Goal: Task Accomplishment & Management: Use online tool/utility

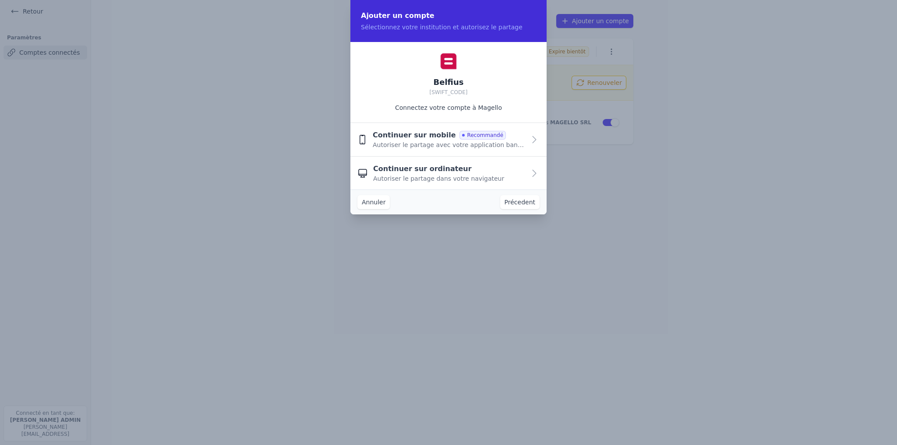
click at [370, 206] on button "Annuler" at bounding box center [373, 202] width 32 height 14
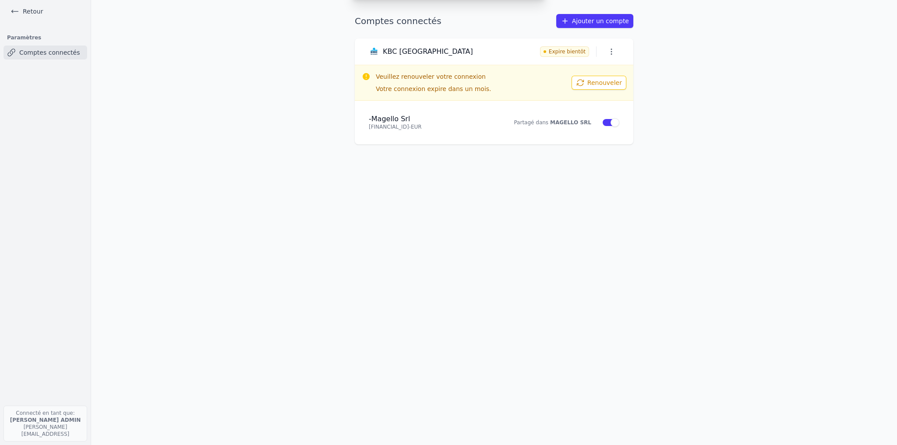
click at [37, 11] on div "Ajouter un compte Sélectionnez votre institution et autorisez le partage Belfiu…" at bounding box center [448, 222] width 897 height 445
click at [37, 11] on link "Retour" at bounding box center [26, 11] width 39 height 12
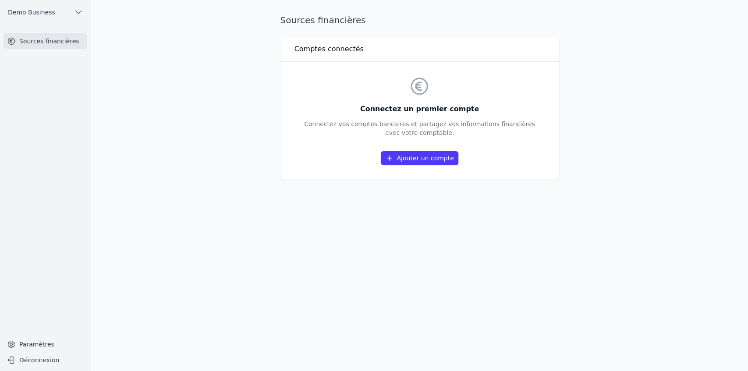
click at [248, 193] on main "Sources financières Comptes connectés Connectez un premier compte Connectez vos…" at bounding box center [374, 185] width 748 height 371
drag, startPoint x: 363, startPoint y: 100, endPoint x: 481, endPoint y: 109, distance: 118.2
click at [481, 109] on div "Connectez un premier compte Connectez vos comptes bancaires et partagez vos inf…" at bounding box center [419, 121] width 231 height 90
click at [436, 161] on link "Ajouter un compte" at bounding box center [419, 158] width 77 height 14
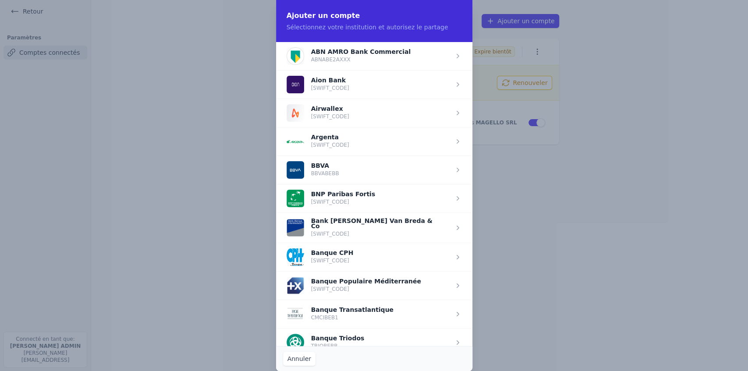
click at [337, 198] on span "button" at bounding box center [374, 198] width 196 height 28
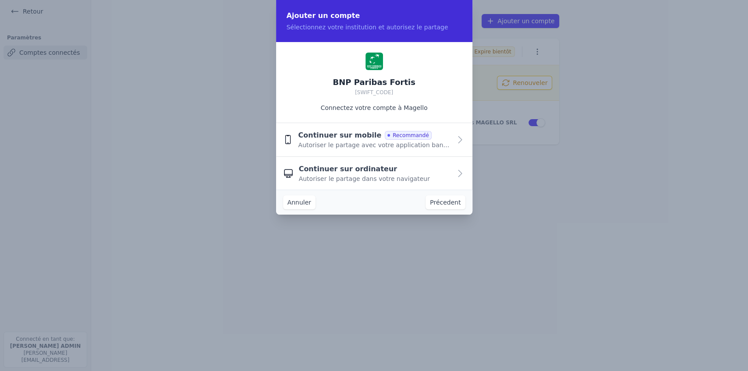
click at [341, 138] on span "Continuer sur mobile" at bounding box center [339, 135] width 83 height 11
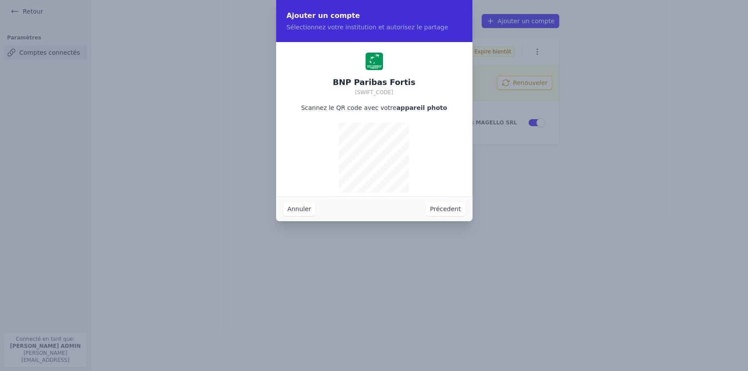
click at [436, 209] on button "Précedent" at bounding box center [444, 209] width 39 height 14
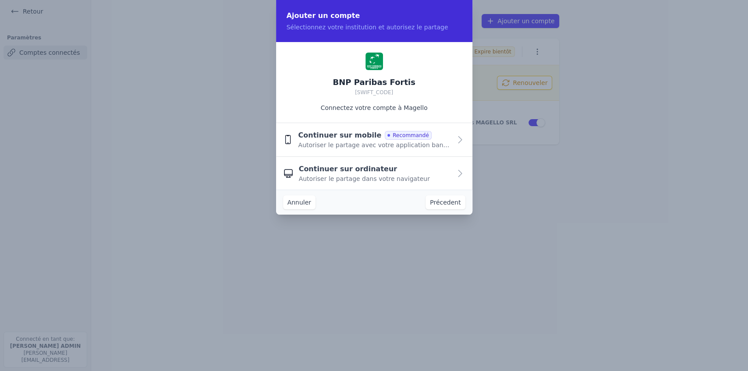
click at [340, 171] on span "Continuer sur ordinateur" at bounding box center [348, 169] width 99 height 11
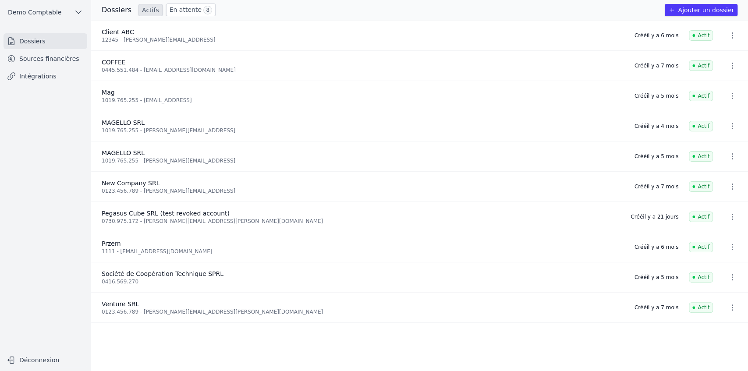
click at [32, 83] on link "Intégrations" at bounding box center [46, 76] width 84 height 16
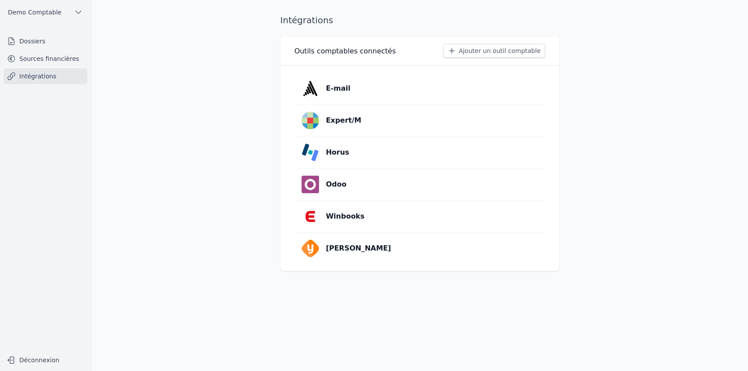
click at [495, 51] on button "Ajouter un outil comptable" at bounding box center [494, 51] width 102 height 14
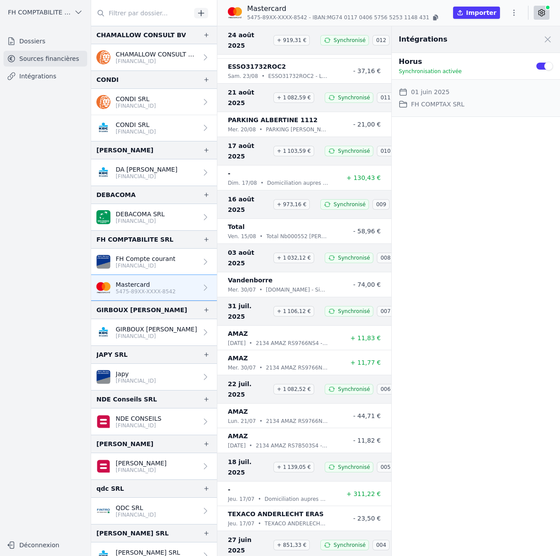
scroll to position [804, 0]
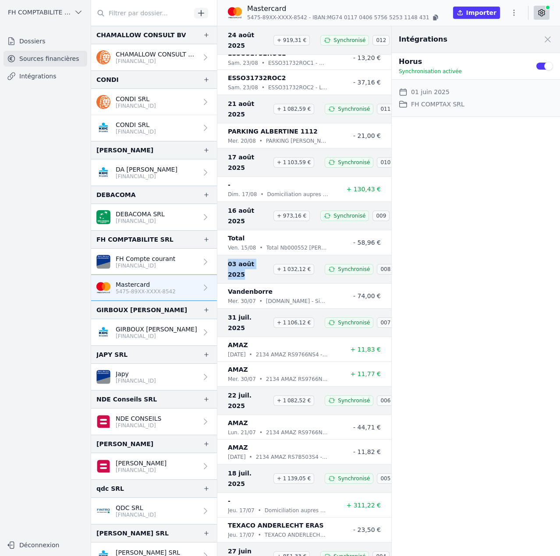
drag, startPoint x: 228, startPoint y: 213, endPoint x: 264, endPoint y: 214, distance: 36.4
click at [264, 259] on span "03 août 2025" at bounding box center [249, 269] width 42 height 21
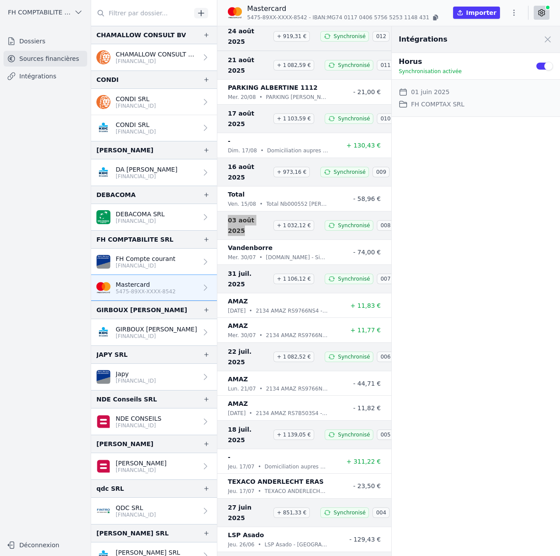
scroll to position [892, 0]
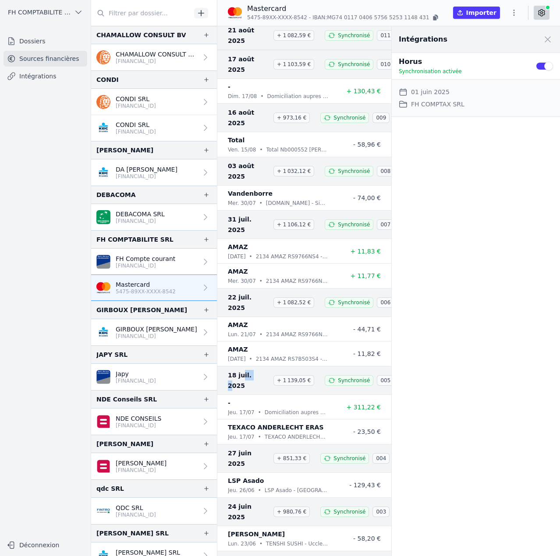
drag, startPoint x: 239, startPoint y: 303, endPoint x: 251, endPoint y: 303, distance: 12.3
click at [251, 370] on span "18 juil. 2025" at bounding box center [249, 380] width 42 height 21
drag, startPoint x: 248, startPoint y: 18, endPoint x: 300, endPoint y: 17, distance: 52.1
click at [300, 17] on span "5475-89XX-XXXX-8542" at bounding box center [277, 17] width 60 height 7
copy span "5475-89XX-XXXX-8542"
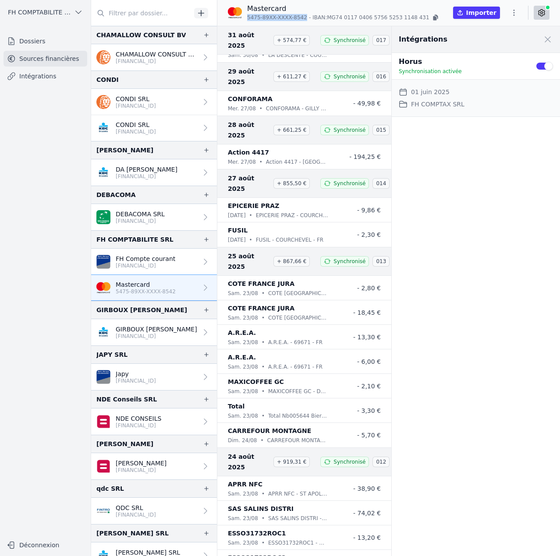
scroll to position [0, 0]
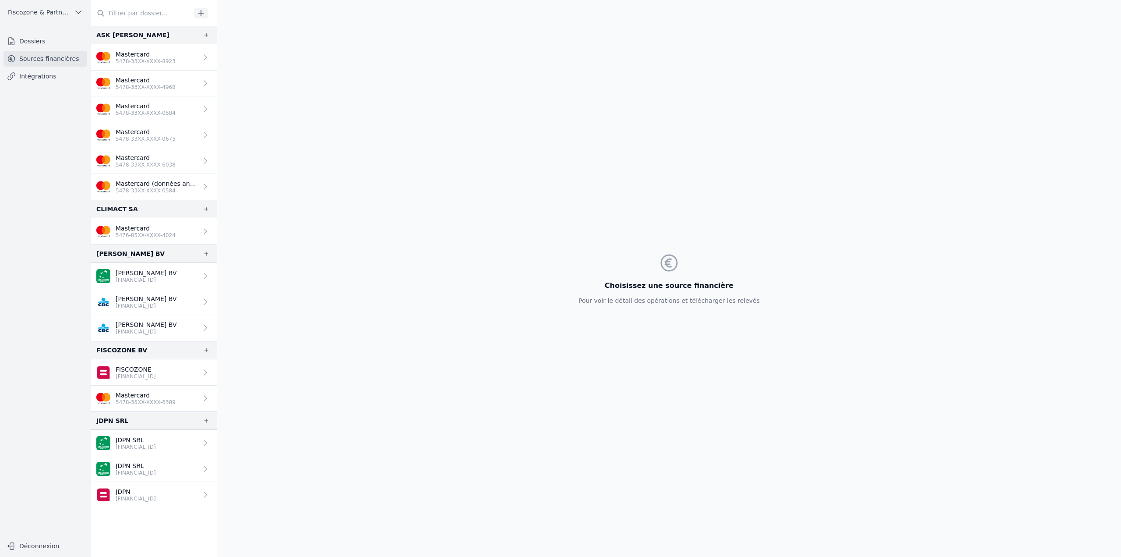
click at [180, 187] on p "5478-33XX-XXXX-0584" at bounding box center [157, 190] width 82 height 7
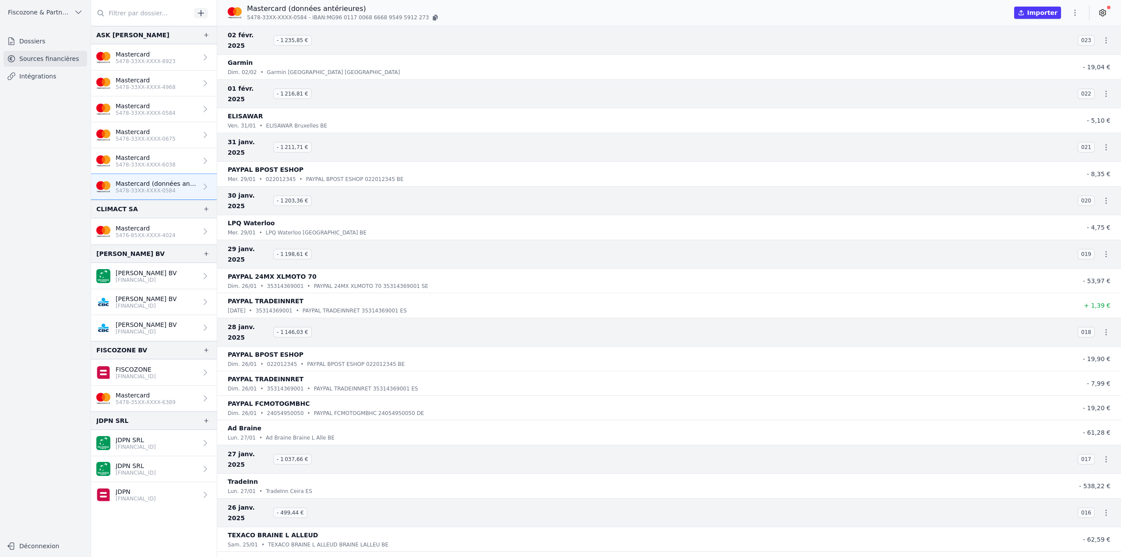
click at [173, 164] on link "Mastercard 5478-33XX-XXXX-6038" at bounding box center [154, 161] width 126 height 26
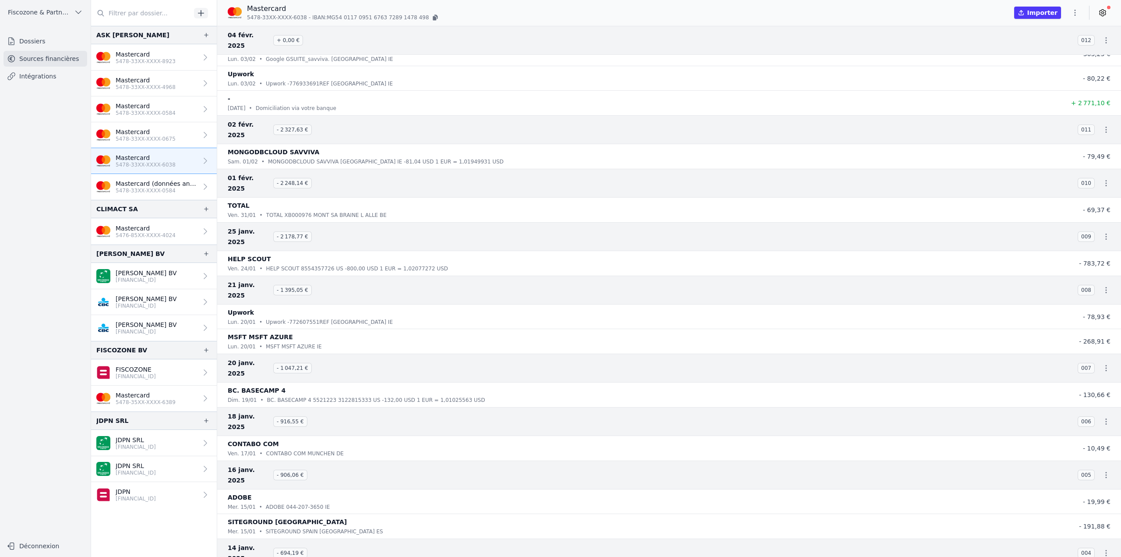
scroll to position [532, 0]
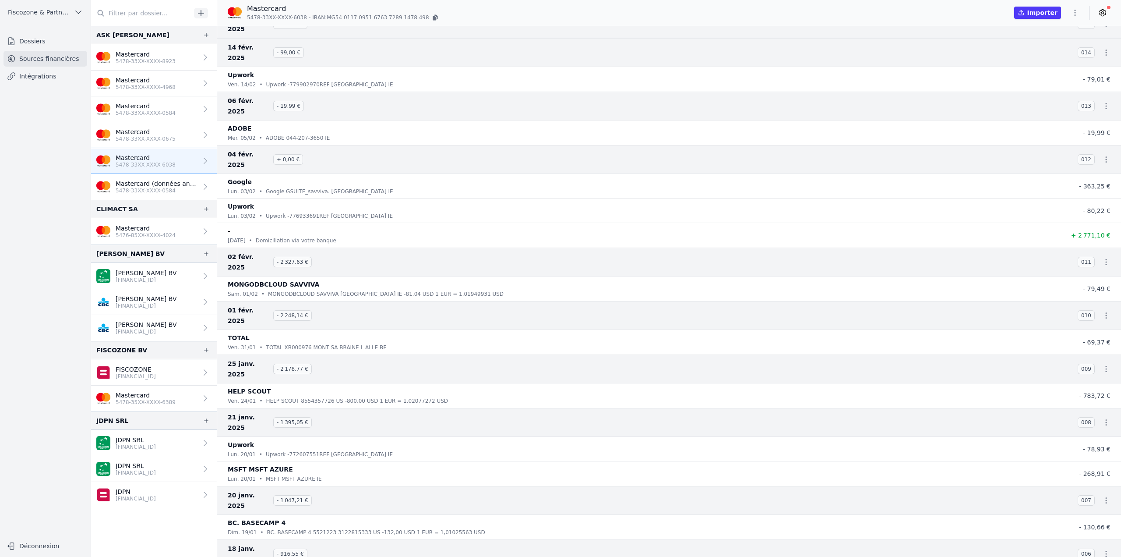
click at [175, 113] on link "Mastercard 5478-33XX-XXXX-0584" at bounding box center [154, 109] width 126 height 26
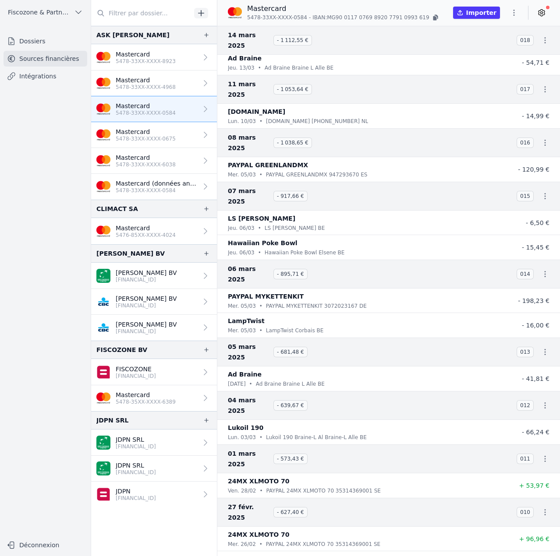
scroll to position [1333, 0]
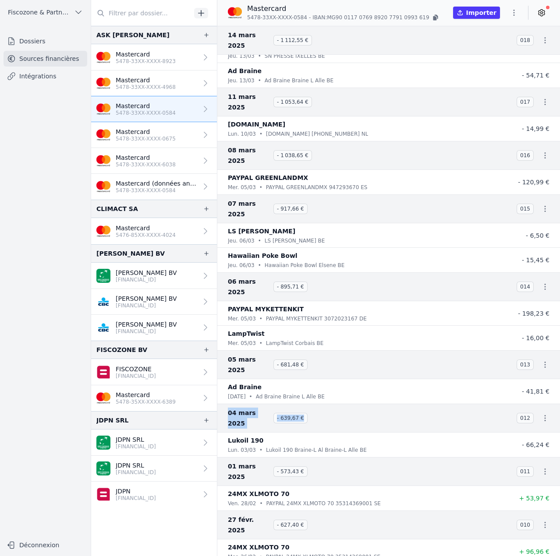
drag, startPoint x: 227, startPoint y: 342, endPoint x: 314, endPoint y: 339, distance: 87.2
click at [314, 404] on div "04 mars 2025 - 639,67 € 012" at bounding box center [388, 418] width 342 height 29
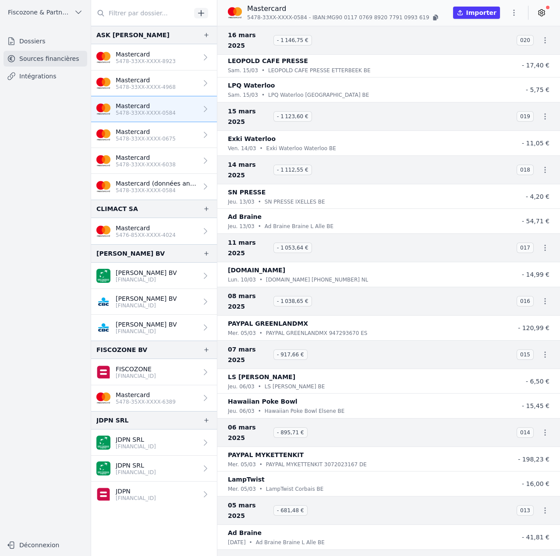
scroll to position [1314, 0]
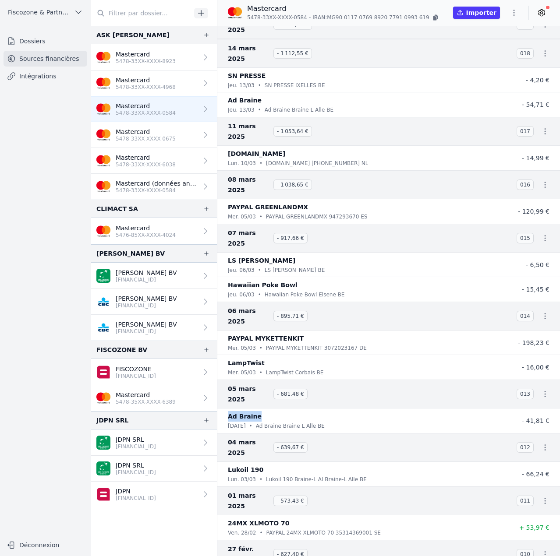
drag, startPoint x: 227, startPoint y: 335, endPoint x: 278, endPoint y: 337, distance: 51.3
click at [278, 409] on li "Ad Braine mar. 04/03 • Ad Braine Braine L Alle BE - 41,81 €" at bounding box center [388, 421] width 342 height 25
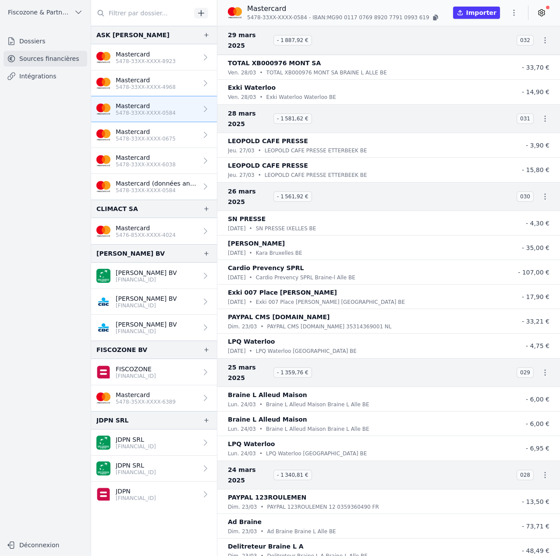
scroll to position [88, 0]
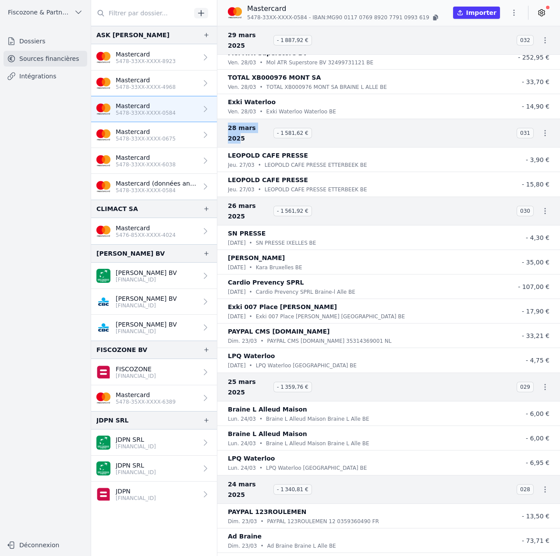
drag, startPoint x: 226, startPoint y: 106, endPoint x: 263, endPoint y: 107, distance: 36.4
click at [263, 119] on div "28 mars 2025 - 1 581,62 € 031" at bounding box center [388, 133] width 342 height 29
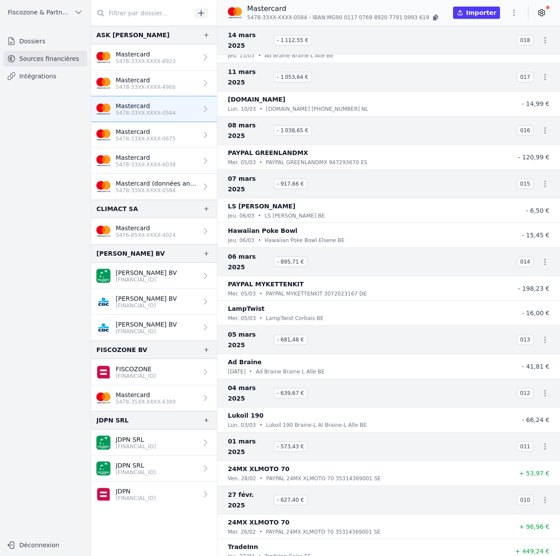
scroll to position [1401, 0]
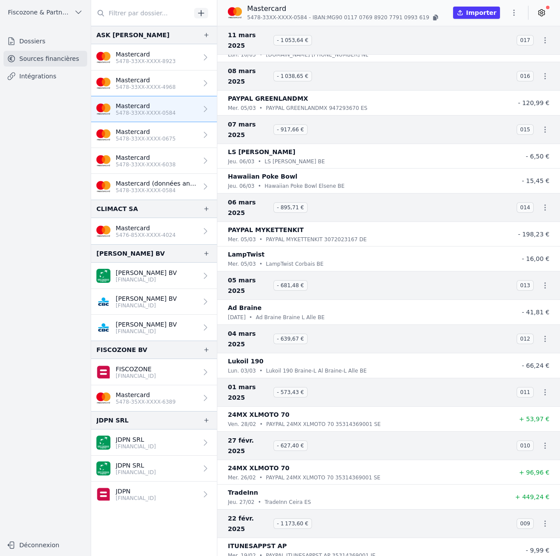
click at [514, 12] on icon "button" at bounding box center [513, 12] width 9 height 9
click at [493, 52] on button "Exporter" at bounding box center [492, 47] width 63 height 16
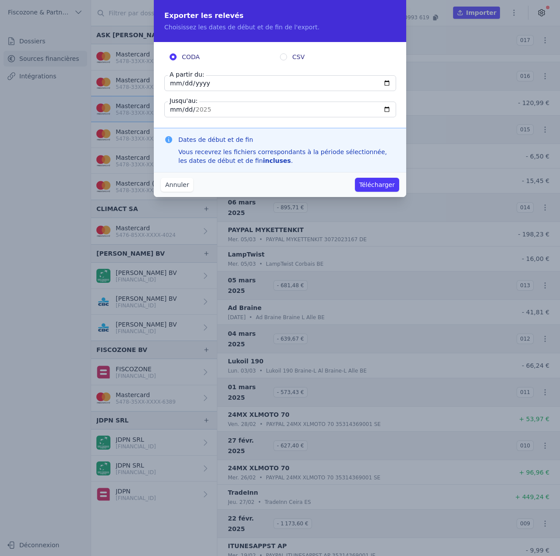
click at [209, 85] on input "2025-04-02" at bounding box center [280, 83] width 232 height 16
click at [203, 84] on input "2025-04-02" at bounding box center [280, 83] width 232 height 16
click at [198, 84] on input "2025-04-02" at bounding box center [280, 83] width 232 height 16
type input "2020-04-02"
click at [282, 56] on input "CSV" at bounding box center [283, 56] width 7 height 7
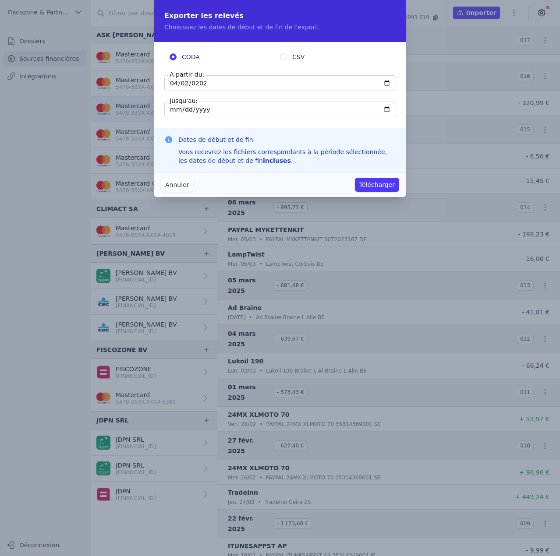
radio input "true"
radio input "false"
click at [372, 186] on button "Télécharger" at bounding box center [377, 185] width 44 height 14
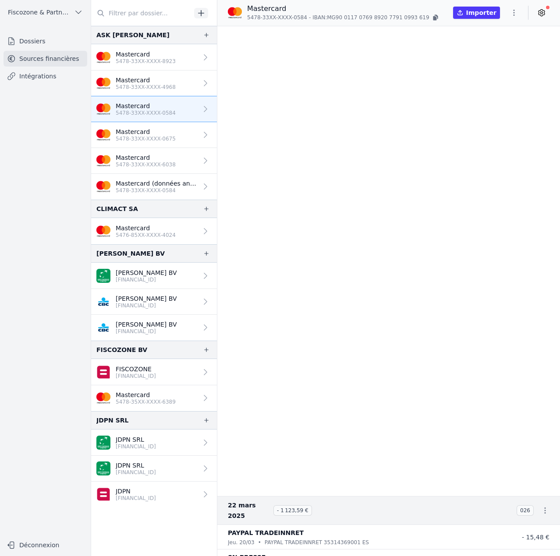
scroll to position [0, 0]
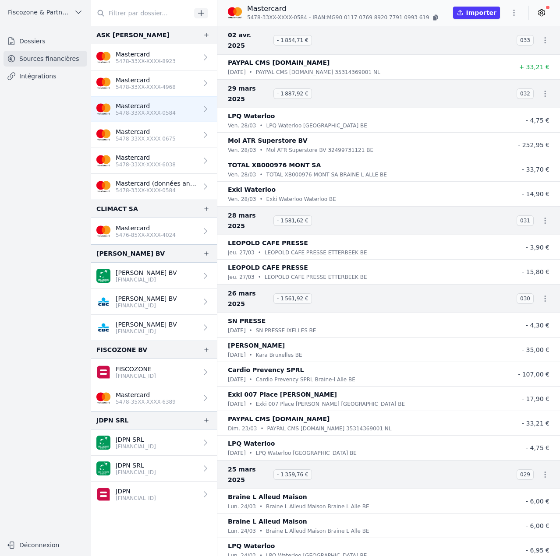
click at [516, 13] on icon "button" at bounding box center [513, 12] width 9 height 9
click at [497, 62] on button "Import CSV *" at bounding box center [492, 64] width 63 height 16
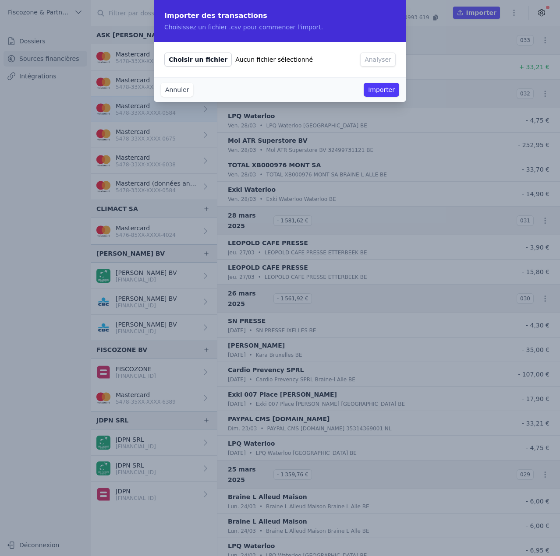
click at [200, 58] on span "Choisir un fichier" at bounding box center [197, 60] width 67 height 14
click at [164, 53] on input "Choisir un fichier Aucun fichier sélectionné" at bounding box center [164, 52] width 0 height 0
type input "C:\fakepath\import transaction.csv"
click at [373, 58] on button "Analyser" at bounding box center [377, 60] width 35 height 14
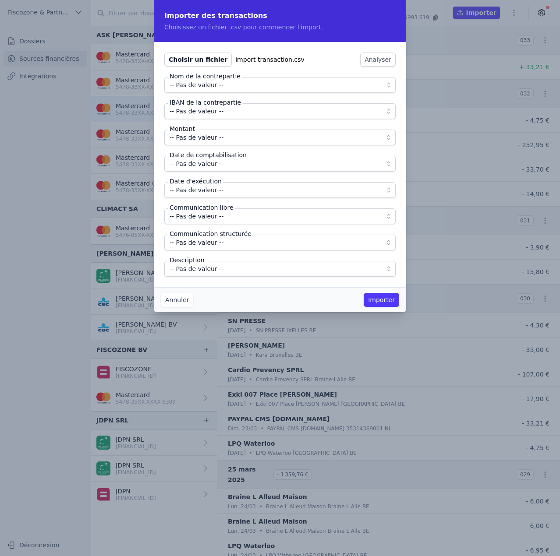
click at [215, 138] on span "-- Pas de valeur --" at bounding box center [196, 137] width 54 height 11
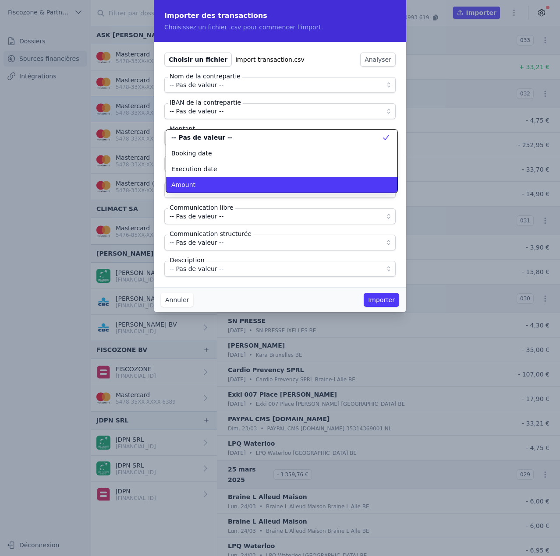
click at [212, 185] on div "Amount" at bounding box center [276, 184] width 210 height 9
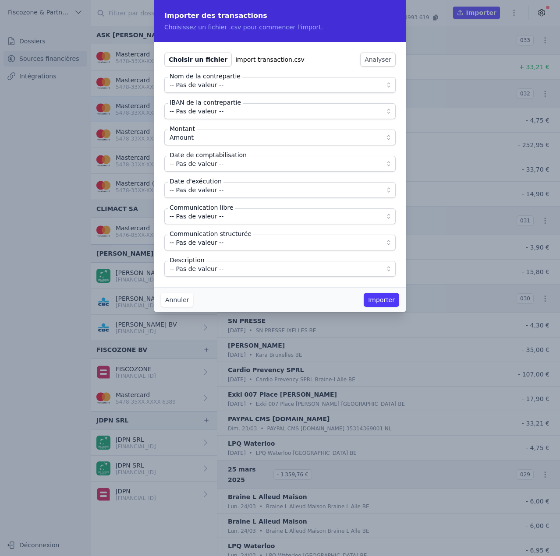
click at [209, 166] on span "-- Pas de valeur --" at bounding box center [196, 164] width 54 height 11
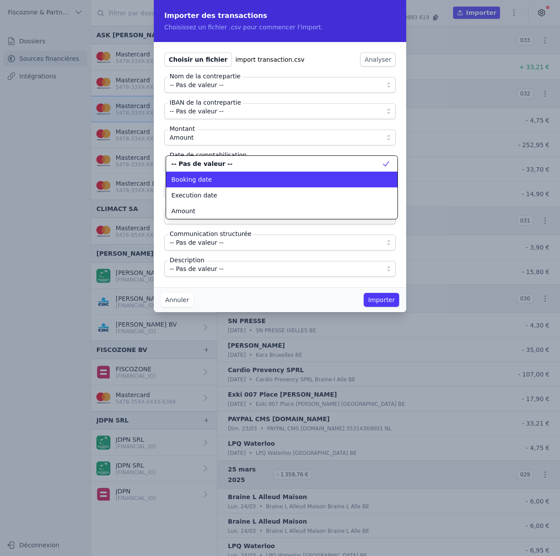
click at [208, 178] on div "Booking date" at bounding box center [276, 179] width 210 height 9
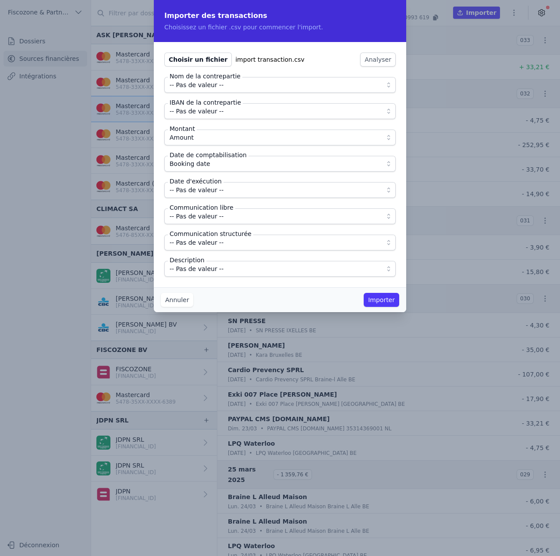
click at [206, 192] on span "-- Pas de valeur --" at bounding box center [196, 190] width 54 height 11
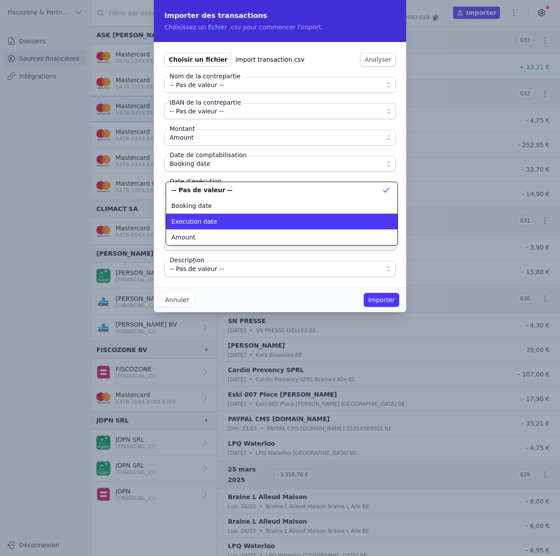
click at [206, 215] on li "Execution date" at bounding box center [281, 222] width 231 height 16
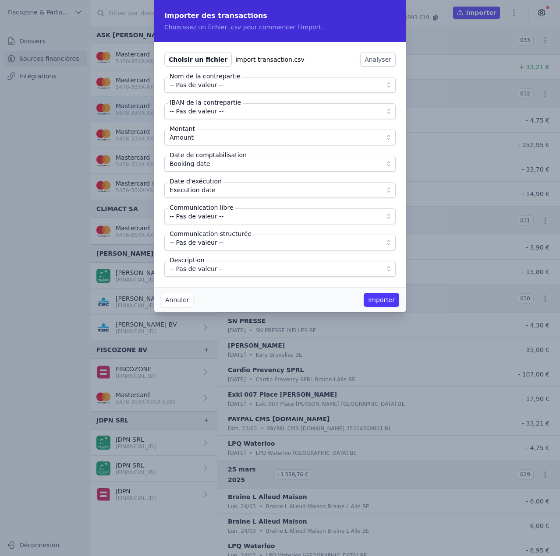
click at [206, 215] on span "-- Pas de valeur --" at bounding box center [196, 216] width 54 height 11
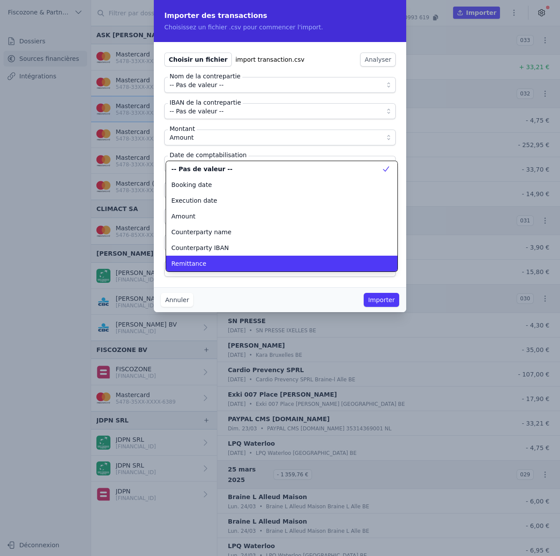
click at [206, 265] on div "Remittance" at bounding box center [276, 263] width 210 height 9
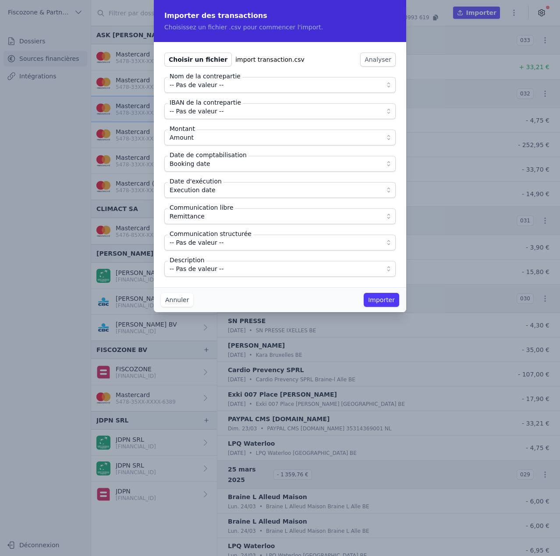
click at [206, 267] on span "-- Pas de valeur --" at bounding box center [196, 269] width 54 height 11
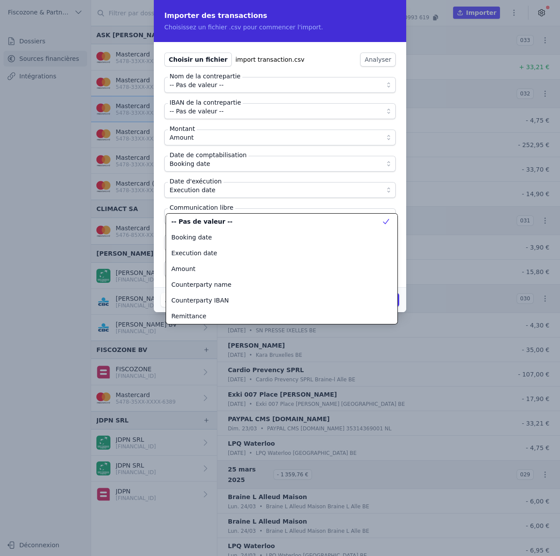
scroll to position [32, 0]
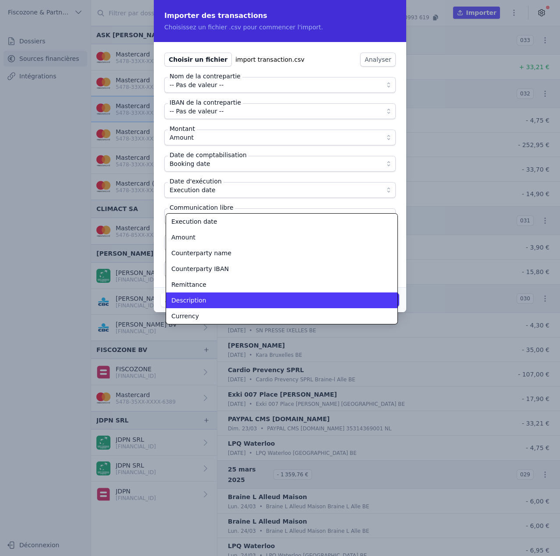
click at [211, 298] on div "Description" at bounding box center [276, 300] width 210 height 9
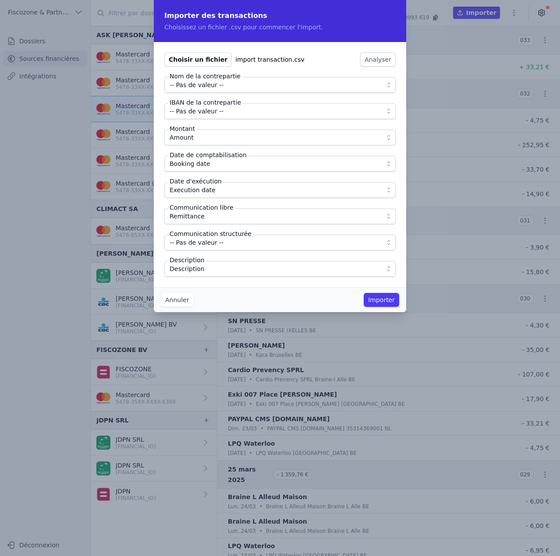
click at [392, 303] on button "Importer" at bounding box center [380, 300] width 35 height 14
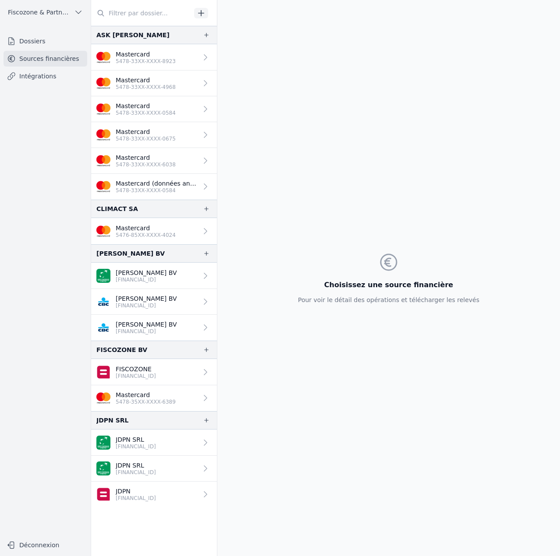
click at [175, 163] on link "Mastercard 5478-33XX-XXXX-6038" at bounding box center [154, 161] width 126 height 26
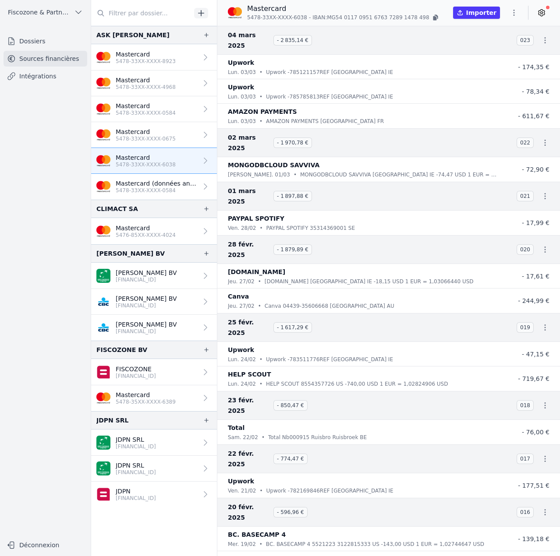
click at [180, 109] on link "Mastercard 5478-33XX-XXXX-0584" at bounding box center [154, 109] width 126 height 26
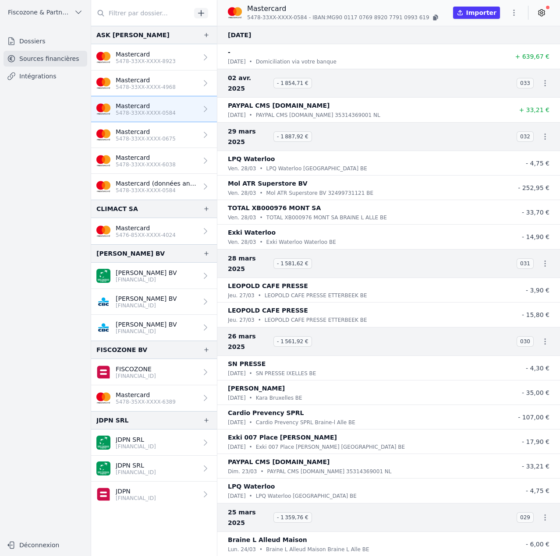
click at [512, 12] on icon "button" at bounding box center [513, 12] width 9 height 9
click at [496, 66] on button "Import CSV *" at bounding box center [492, 64] width 63 height 16
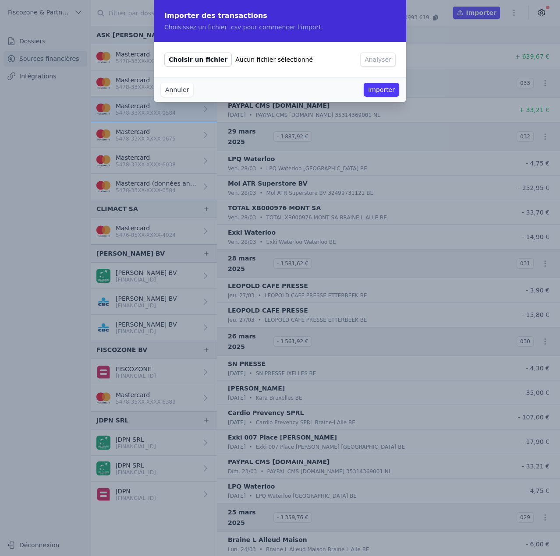
click at [181, 90] on button "Annuler" at bounding box center [177, 90] width 32 height 14
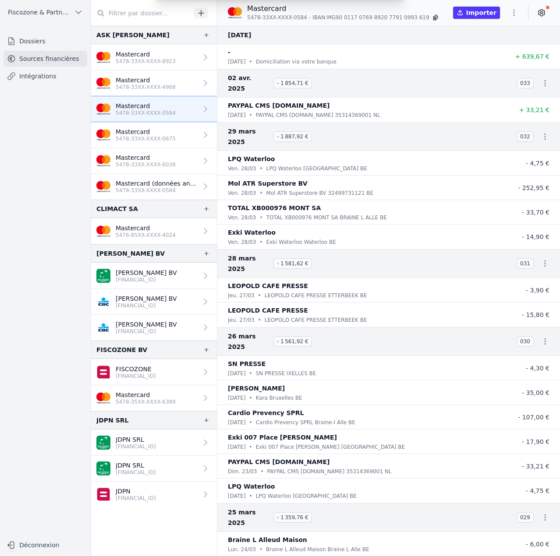
click at [516, 14] on div "Importer des transactions Choisissez un fichier .csv pour commencer l'import. C…" at bounding box center [280, 278] width 560 height 556
click at [519, 7] on button "button" at bounding box center [514, 13] width 18 height 14
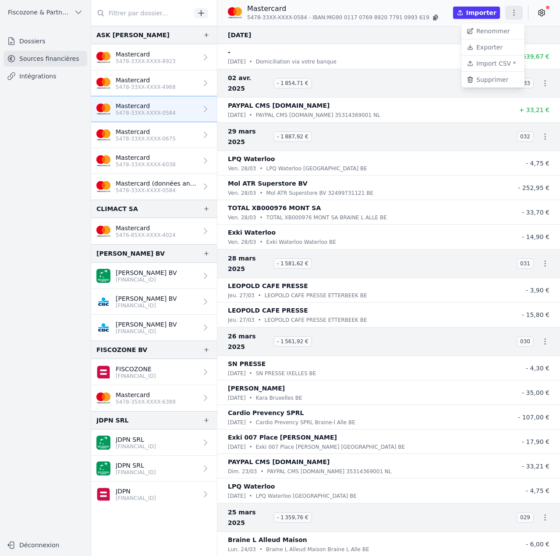
click at [500, 44] on button "Exporter" at bounding box center [492, 47] width 63 height 16
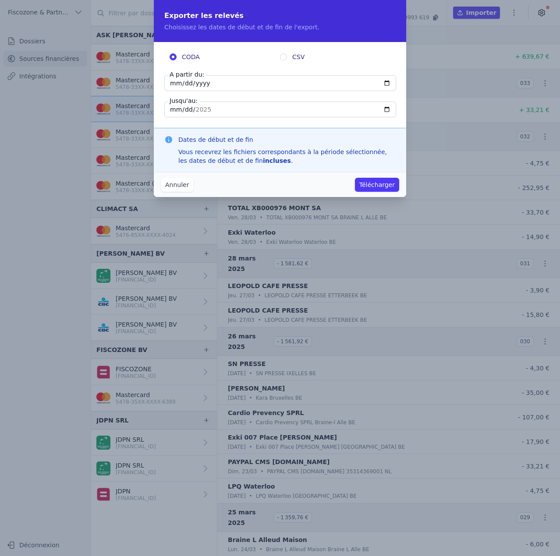
click at [184, 83] on input "2025-04-02" at bounding box center [280, 83] width 232 height 16
type input "2025-04-29"
type input "2025-03-29"
click at [285, 56] on input "CSV" at bounding box center [283, 56] width 7 height 7
radio input "true"
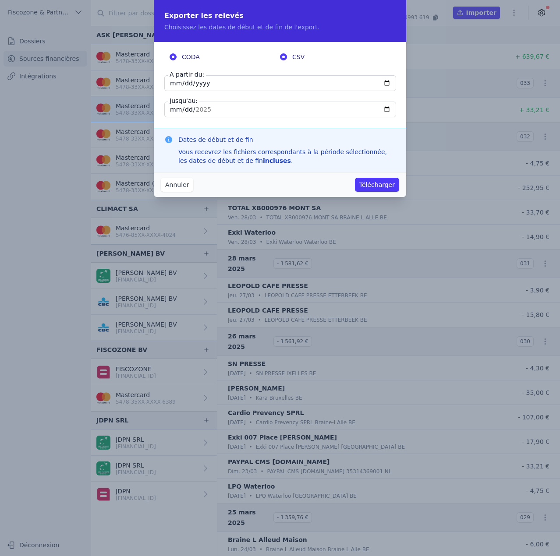
radio input "false"
click at [373, 187] on button "Télécharger" at bounding box center [377, 185] width 44 height 14
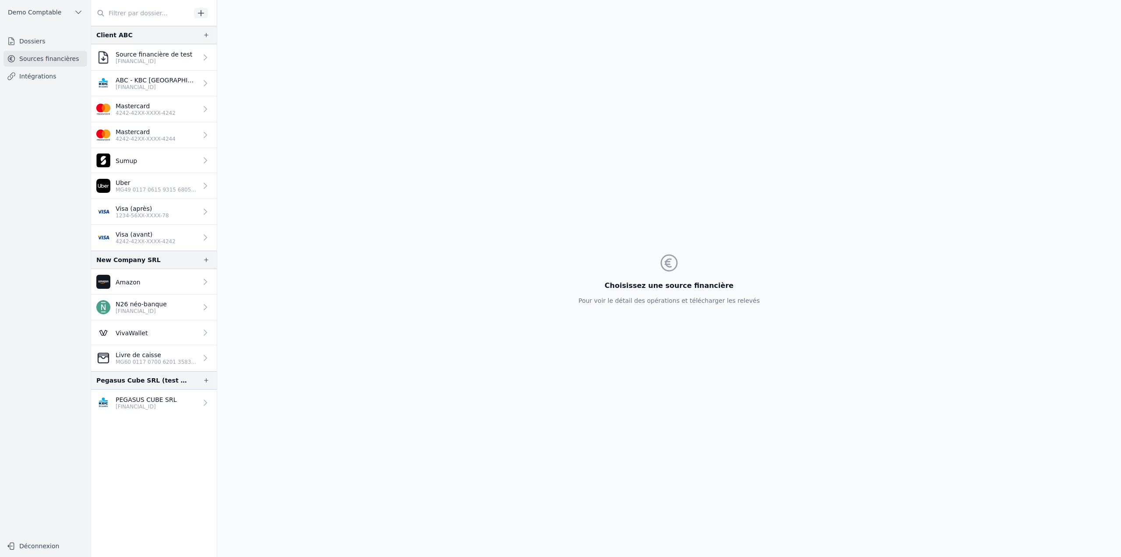
click at [54, 40] on link "Dossiers" at bounding box center [46, 41] width 84 height 16
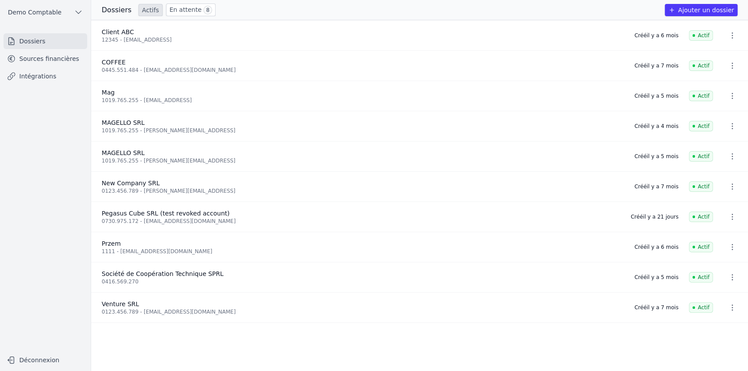
click at [444, 13] on button "Ajouter un dossier" at bounding box center [700, 10] width 73 height 12
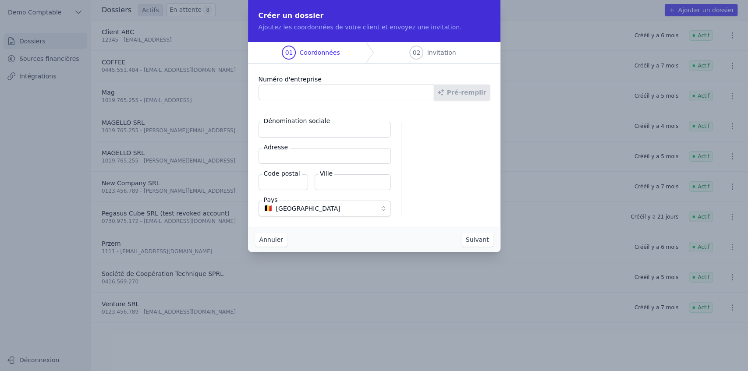
click at [290, 95] on input "Numéro d'entreprise" at bounding box center [346, 93] width 176 height 16
type input "1019.765.255"
click at [444, 98] on button "Pré-remplir" at bounding box center [462, 93] width 56 height 16
type input "MAGELLO SRL"
type input "[GEOGRAPHIC_DATA] 30/16"
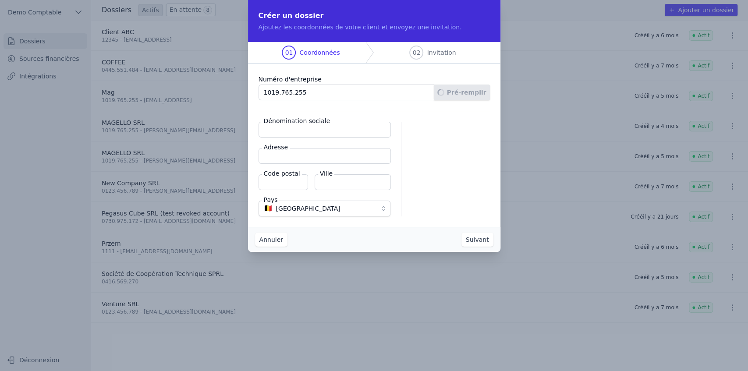
type input "1050"
type input "Ixelles"
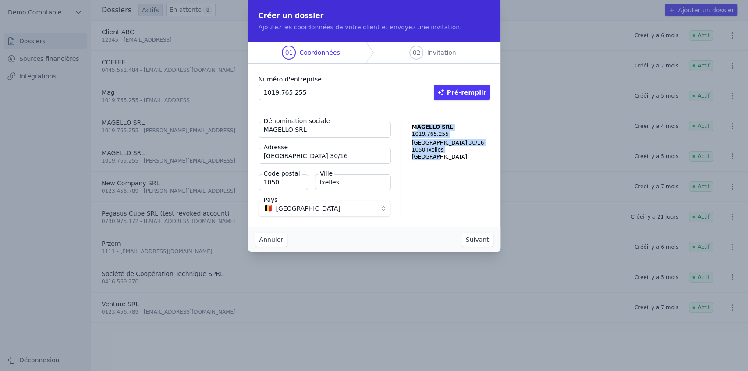
drag, startPoint x: 413, startPoint y: 126, endPoint x: 457, endPoint y: 178, distance: 68.4
click at [444, 178] on div "MAGELLO SRL [STREET_ADDRESS]" at bounding box center [451, 169] width 78 height 95
click at [444, 190] on button "Suivant" at bounding box center [477, 240] width 32 height 14
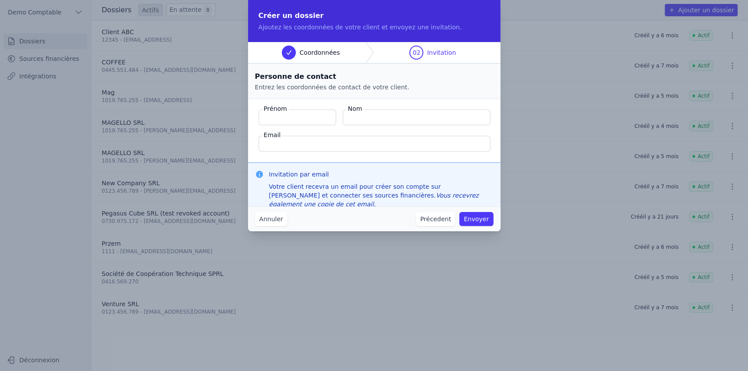
click at [284, 102] on fieldset "Prénom Nom Email" at bounding box center [374, 131] width 252 height 64
drag, startPoint x: 266, startPoint y: 107, endPoint x: 420, endPoint y: 136, distance: 155.9
click at [420, 136] on fieldset "Prénom Nom Email" at bounding box center [374, 131] width 252 height 64
click at [271, 190] on button "Annuler" at bounding box center [271, 219] width 32 height 14
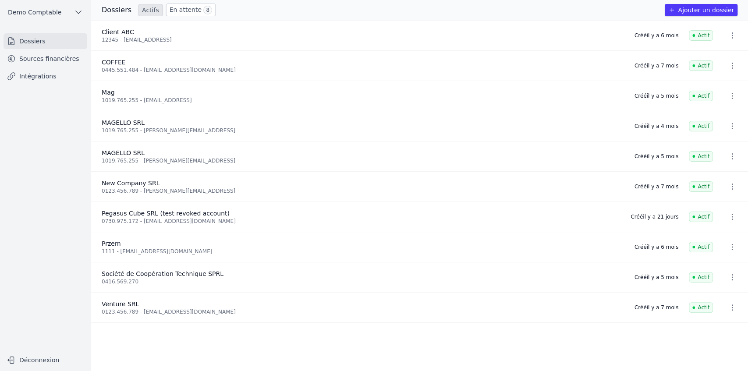
click at [56, 60] on link "Sources financières" at bounding box center [46, 59] width 84 height 16
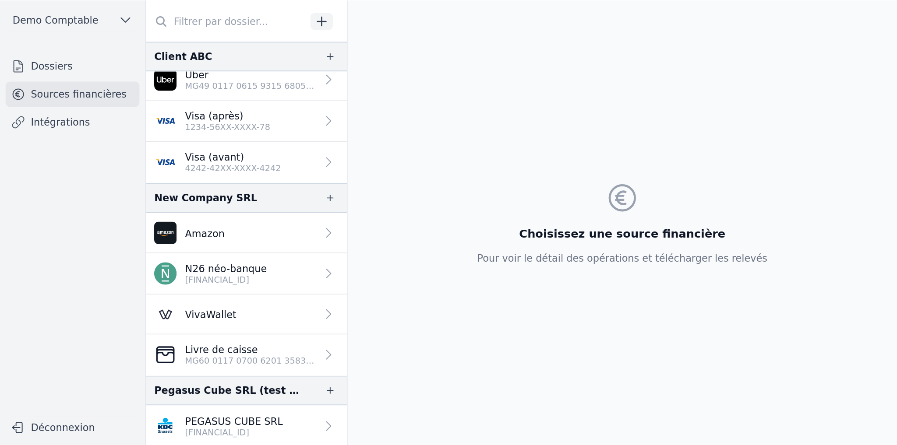
scroll to position [137, 0]
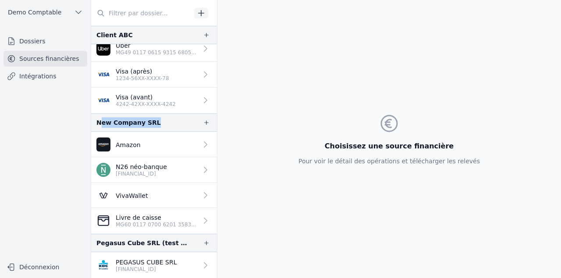
drag, startPoint x: 102, startPoint y: 123, endPoint x: 158, endPoint y: 124, distance: 55.6
click at [158, 124] on div "New Company SRL" at bounding box center [154, 122] width 126 height 18
click at [100, 124] on div "New Company SRL" at bounding box center [128, 122] width 64 height 11
drag, startPoint x: 97, startPoint y: 123, endPoint x: 153, endPoint y: 125, distance: 56.1
click at [153, 125] on div "New Company SRL" at bounding box center [154, 122] width 126 height 18
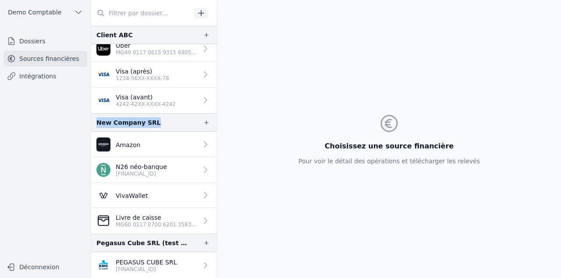
click at [139, 172] on p "[FINANCIAL_ID]" at bounding box center [141, 173] width 51 height 7
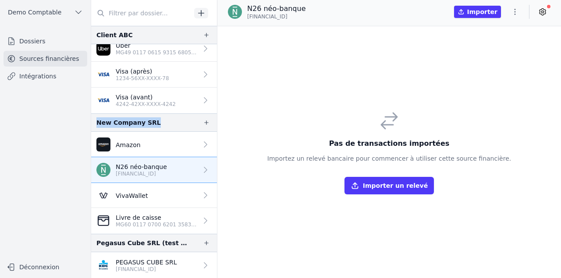
click at [152, 190] on p "PEGASUS CUBE SRL" at bounding box center [146, 262] width 61 height 9
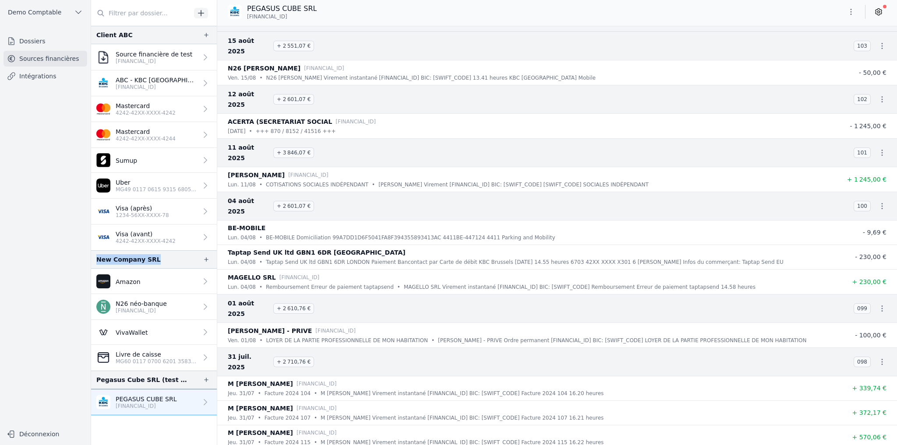
scroll to position [631, 0]
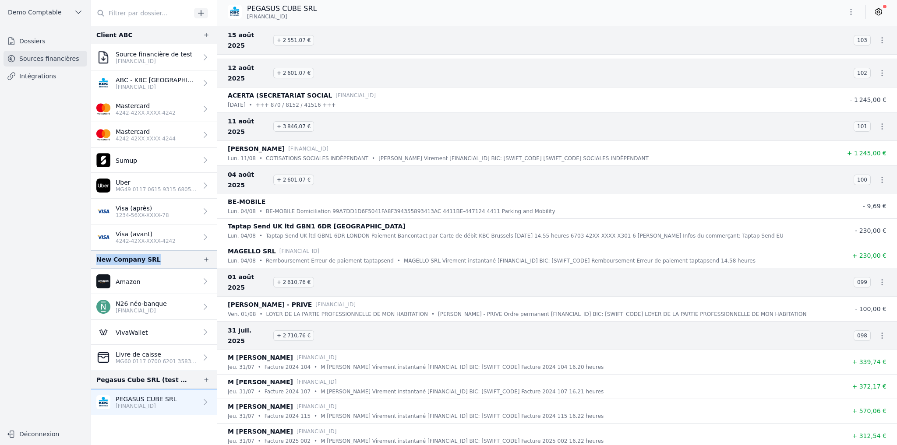
click at [444, 11] on icon at bounding box center [878, 11] width 9 height 9
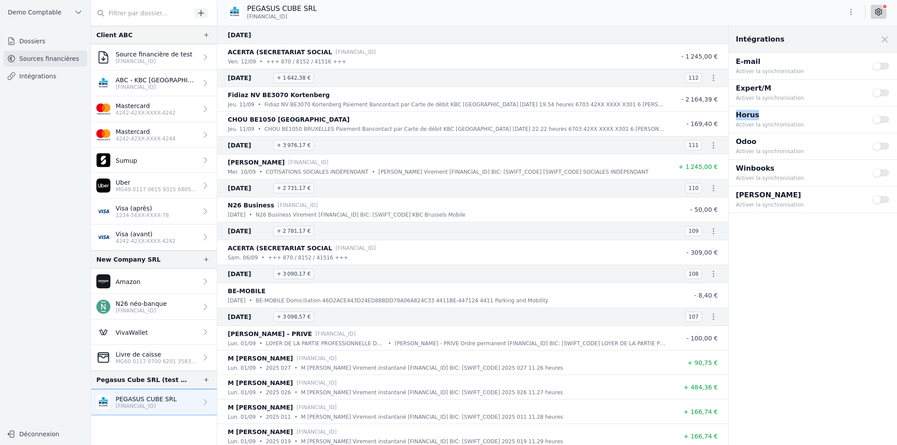
drag, startPoint x: 737, startPoint y: 115, endPoint x: 774, endPoint y: 114, distance: 36.8
click at [444, 114] on p "Horus" at bounding box center [799, 115] width 126 height 11
drag, startPoint x: 735, startPoint y: 165, endPoint x: 793, endPoint y: 167, distance: 57.4
click at [444, 167] on div "Winbooks Activer la synchronisation Use setting" at bounding box center [813, 173] width 168 height 26
click at [444, 118] on button "Use setting" at bounding box center [881, 119] width 18 height 9
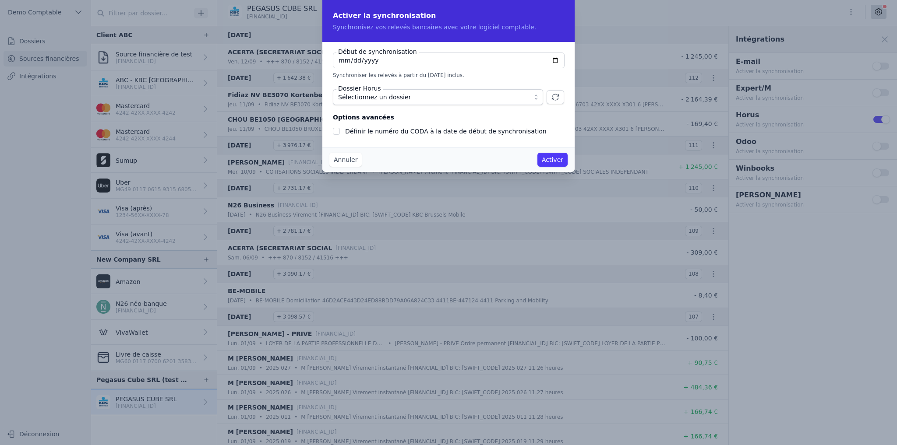
click at [392, 100] on span "Sélectionnez un dossier" at bounding box center [374, 97] width 73 height 11
click at [378, 60] on input "[DATE]" at bounding box center [449, 61] width 232 height 16
click at [444, 60] on input "[DATE]" at bounding box center [449, 61] width 232 height 16
type input "2025-08-12"
checkbox input "false"
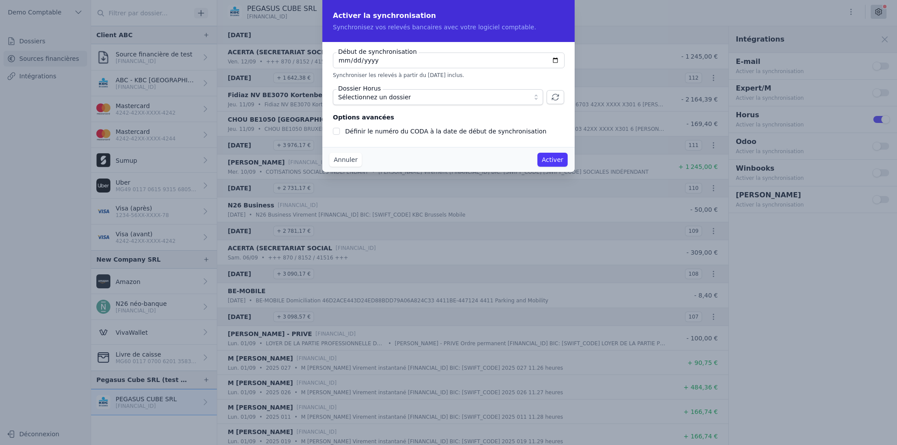
type input "2025-04-01"
click at [397, 99] on span "Sélectionnez un dossier" at bounding box center [374, 97] width 73 height 11
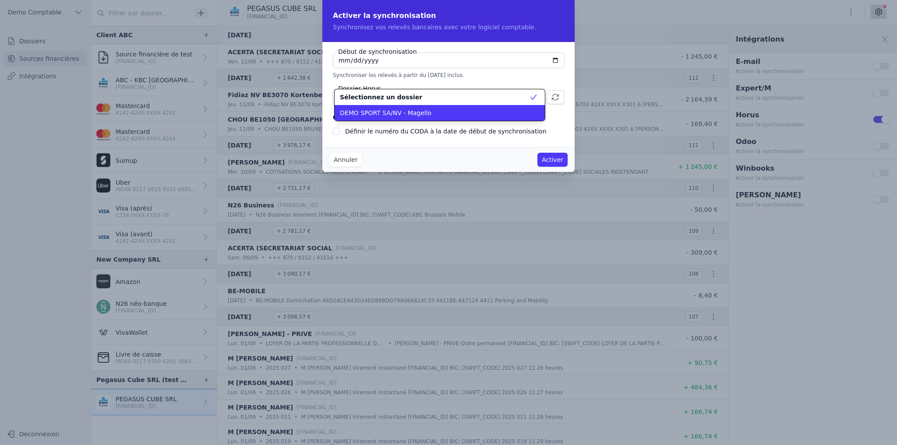
click at [375, 111] on span "DEMO SPORT SA/NV - Magello" at bounding box center [386, 113] width 92 height 9
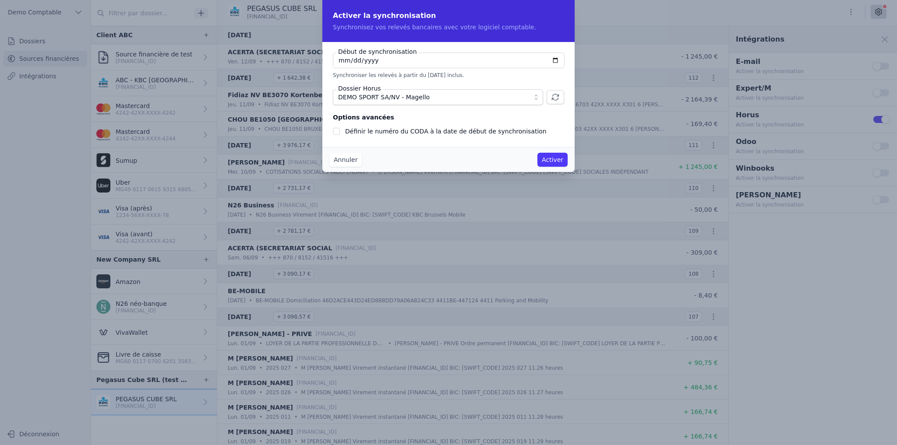
click at [350, 160] on button "Annuler" at bounding box center [345, 160] width 32 height 14
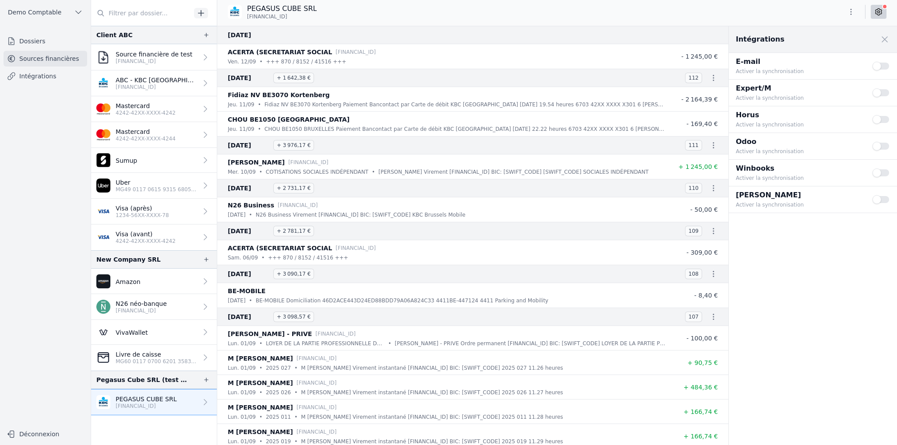
click at [31, 78] on link "Intégrations" at bounding box center [46, 76] width 84 height 16
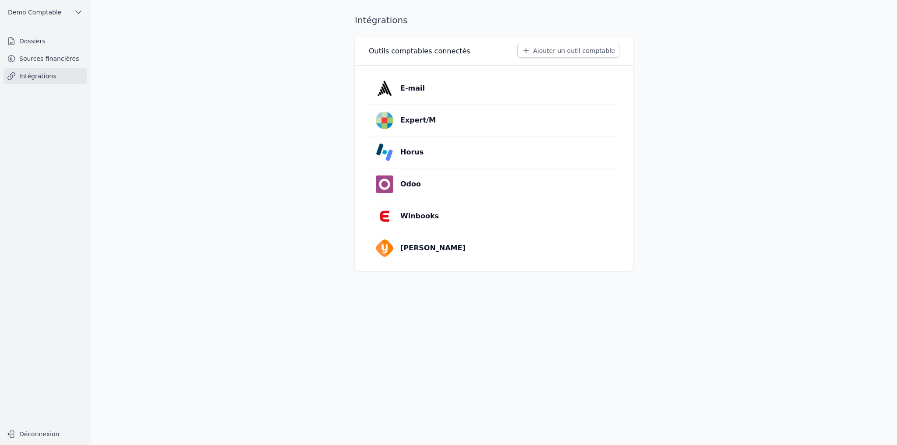
click at [206, 53] on main "Intégrations Outils comptables connectés Ajouter un outil comptable E-mail Expe…" at bounding box center [448, 222] width 897 height 445
click at [444, 56] on button "Ajouter un outil comptable" at bounding box center [568, 51] width 102 height 14
click at [444, 149] on link "Horus" at bounding box center [494, 153] width 251 height 32
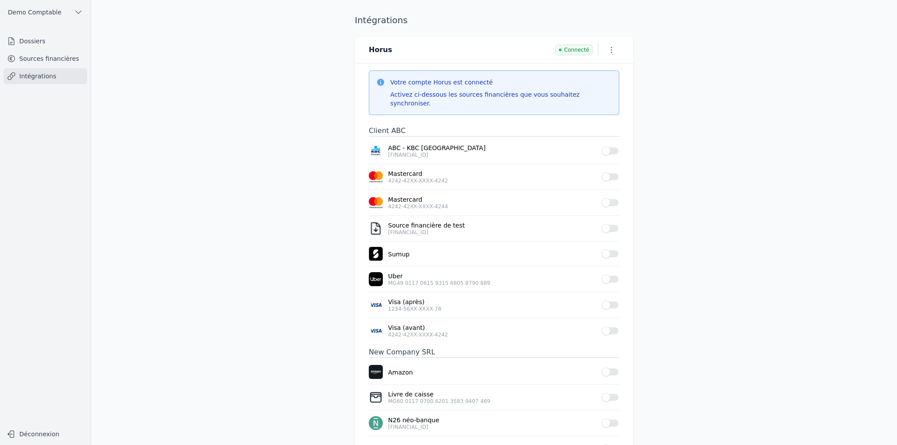
click at [444, 47] on icon "button" at bounding box center [611, 50] width 9 height 9
click at [444, 82] on button "Supprimer" at bounding box center [595, 84] width 54 height 16
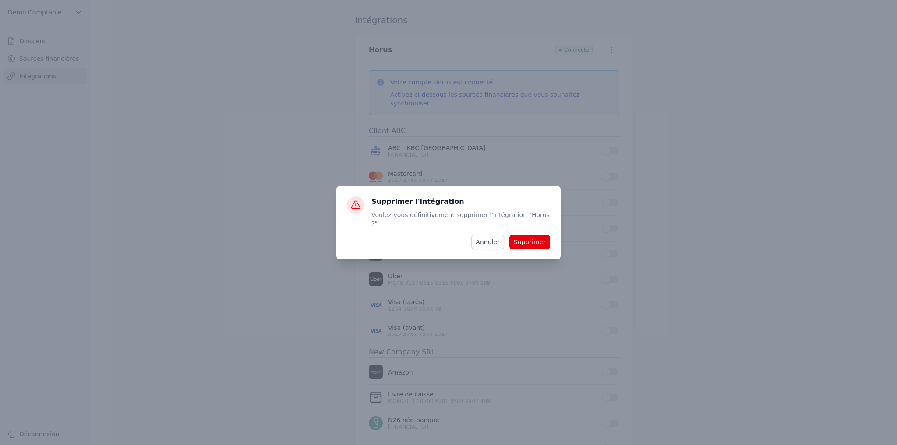
click at [444, 190] on button "Supprimer" at bounding box center [529, 242] width 41 height 14
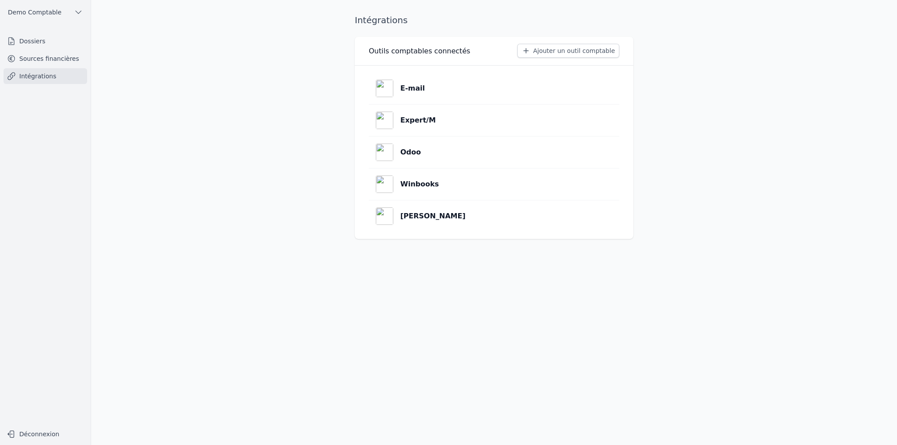
click at [444, 53] on button "Ajouter un outil comptable" at bounding box center [568, 51] width 102 height 14
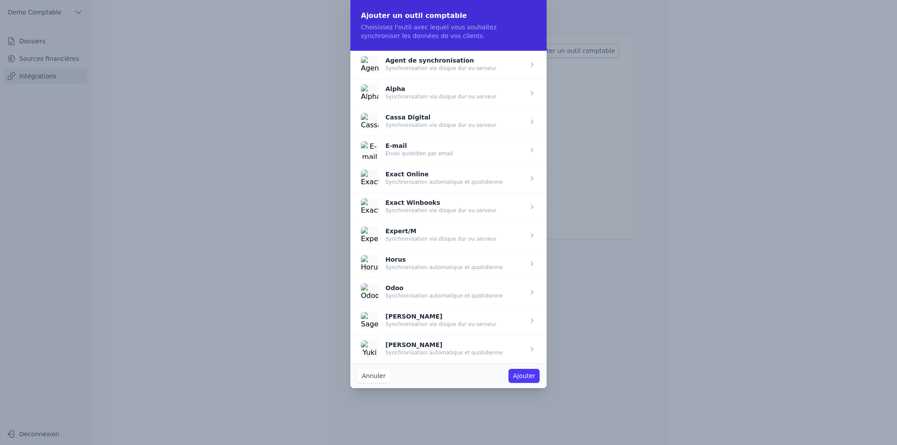
click at [398, 190] on span "button" at bounding box center [448, 264] width 196 height 28
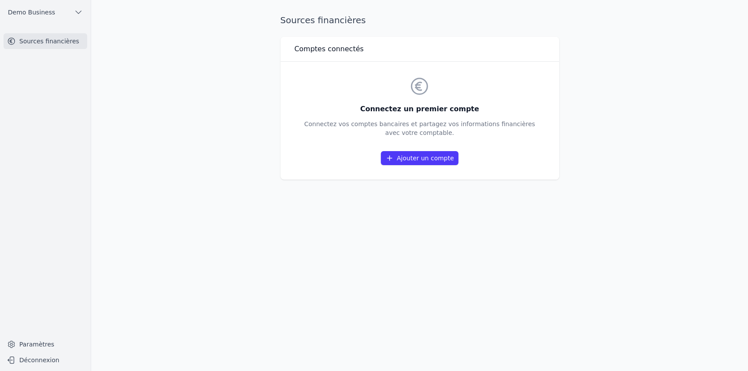
drag, startPoint x: 285, startPoint y: 18, endPoint x: 508, endPoint y: 181, distance: 277.3
click at [444, 180] on div "Sources financières Comptes connectés Connectez un premier compte Connectez vos…" at bounding box center [419, 185] width 307 height 343
click at [444, 190] on div "Sources financières Comptes connectés Connectez un premier compte Connectez vos…" at bounding box center [419, 185] width 307 height 343
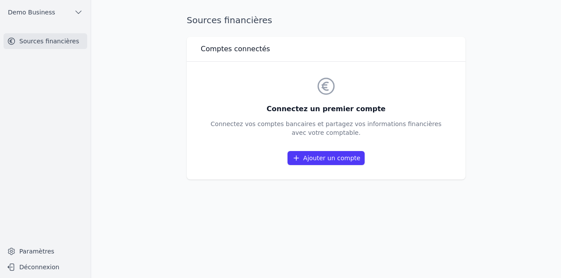
click at [328, 160] on link "Ajouter un compte" at bounding box center [325, 158] width 77 height 14
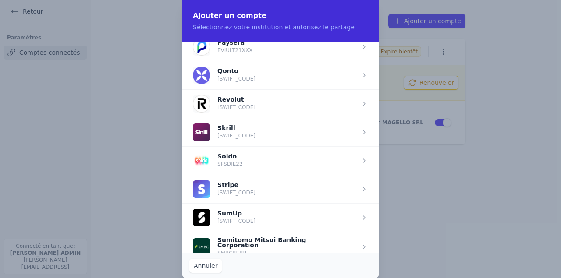
scroll to position [1007, 0]
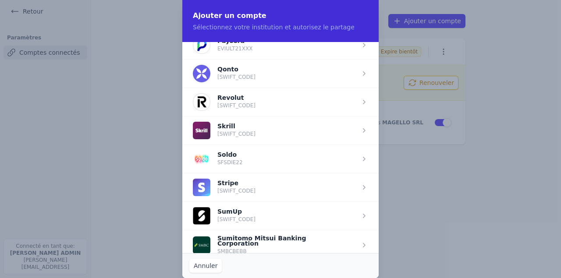
click at [243, 106] on span "button" at bounding box center [280, 102] width 196 height 28
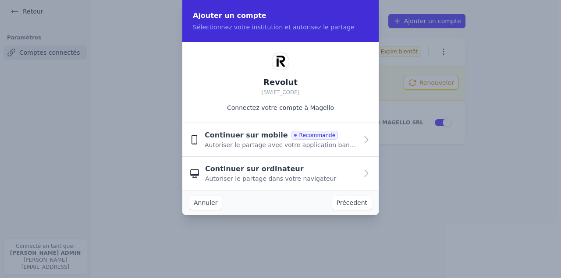
scroll to position [0, 0]
click at [253, 137] on span "Continuer sur mobile" at bounding box center [246, 135] width 83 height 11
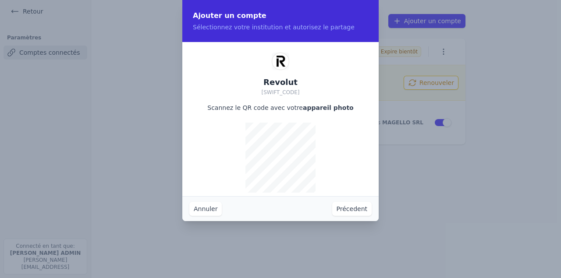
click at [350, 190] on button "Précedent" at bounding box center [351, 209] width 39 height 14
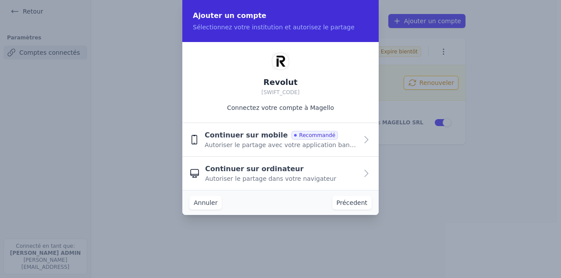
click at [269, 178] on span "Autoriser le partage dans votre navigateur" at bounding box center [270, 178] width 131 height 9
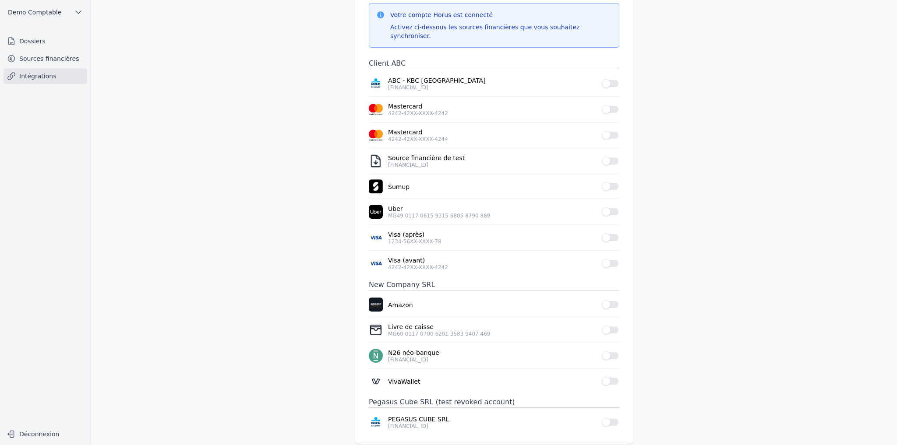
scroll to position [70, 0]
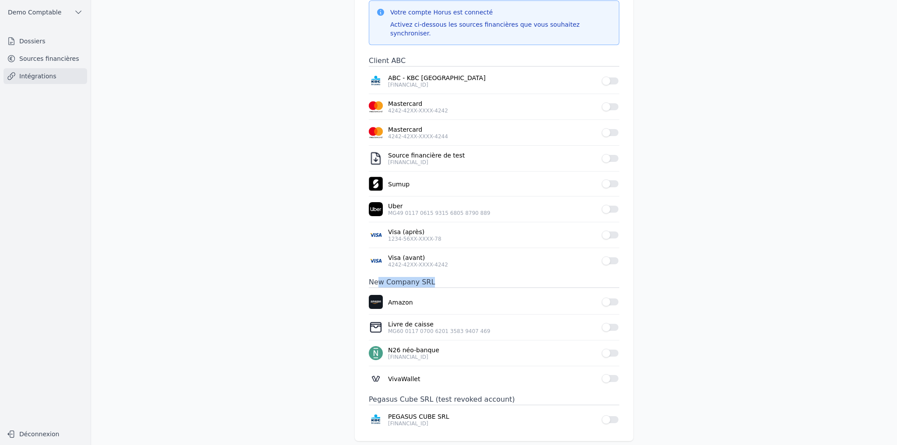
drag, startPoint x: 374, startPoint y: 272, endPoint x: 441, endPoint y: 272, distance: 66.1
click at [441, 277] on h3 "New Company SRL" at bounding box center [494, 282] width 251 height 11
drag, startPoint x: 383, startPoint y: 295, endPoint x: 413, endPoint y: 296, distance: 30.7
click at [413, 296] on li "Amazon Use setting" at bounding box center [494, 302] width 251 height 25
click at [612, 298] on button "Use setting" at bounding box center [611, 302] width 18 height 9
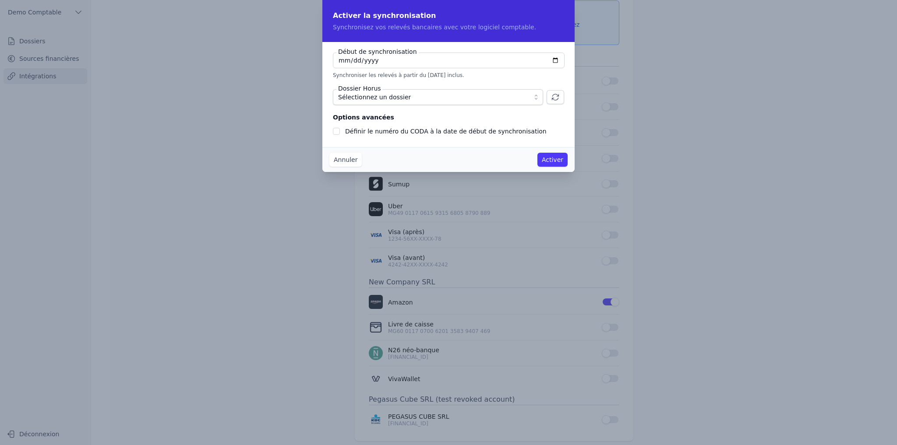
click at [391, 97] on span "Sélectionnez un dossier" at bounding box center [374, 97] width 73 height 11
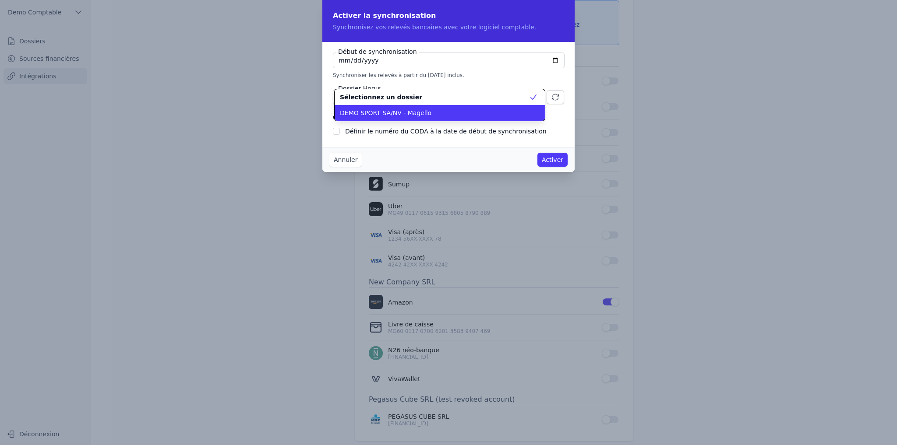
click at [399, 116] on span "DEMO SPORT SA/NV - Magello" at bounding box center [386, 113] width 92 height 9
checkbox input "false"
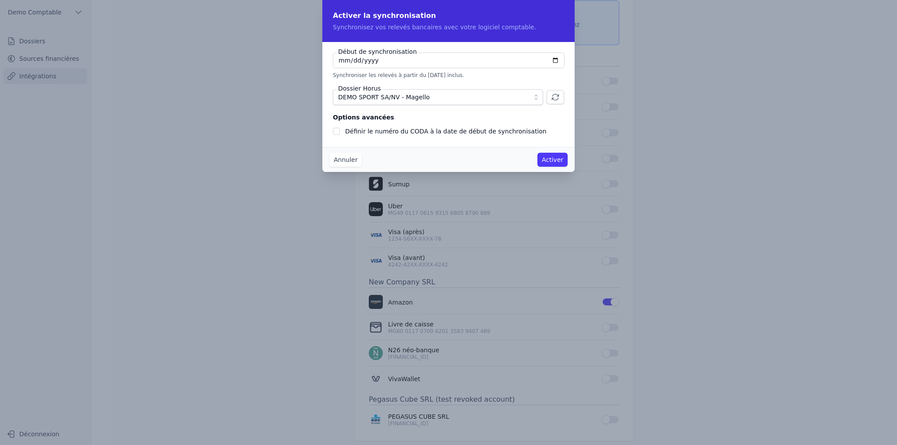
click at [339, 160] on button "Annuler" at bounding box center [345, 160] width 32 height 14
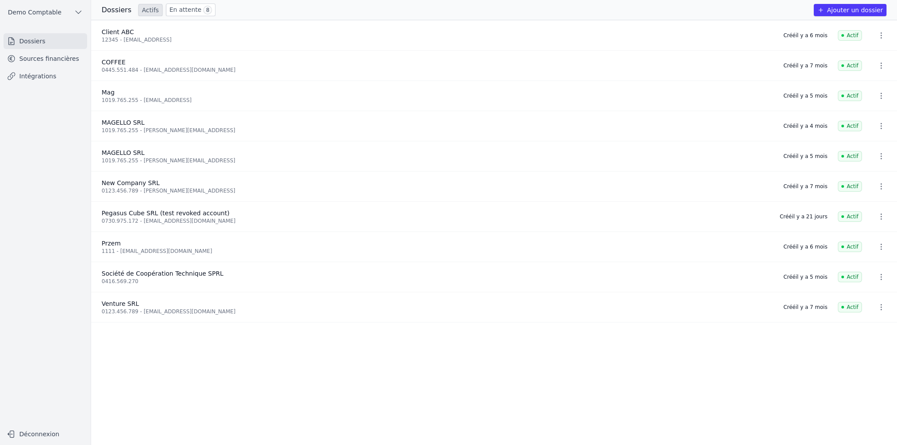
click at [49, 61] on link "Sources financières" at bounding box center [46, 59] width 84 height 16
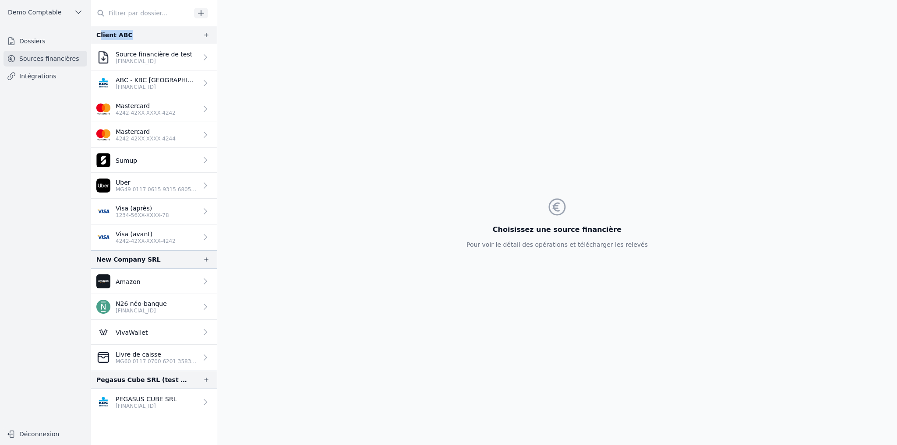
drag, startPoint x: 98, startPoint y: 35, endPoint x: 143, endPoint y: 36, distance: 45.1
click at [143, 36] on div "Client ABC" at bounding box center [154, 35] width 126 height 18
click at [157, 403] on p "[FINANCIAL_ID]" at bounding box center [146, 406] width 61 height 7
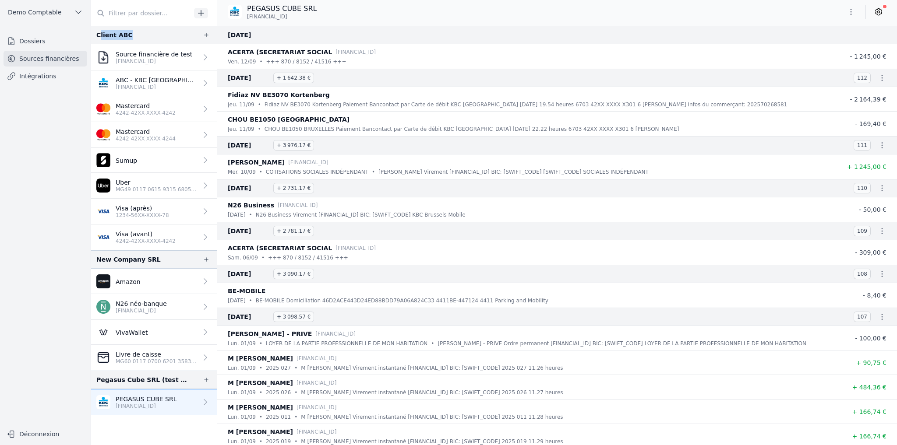
click at [875, 11] on icon at bounding box center [878, 11] width 9 height 9
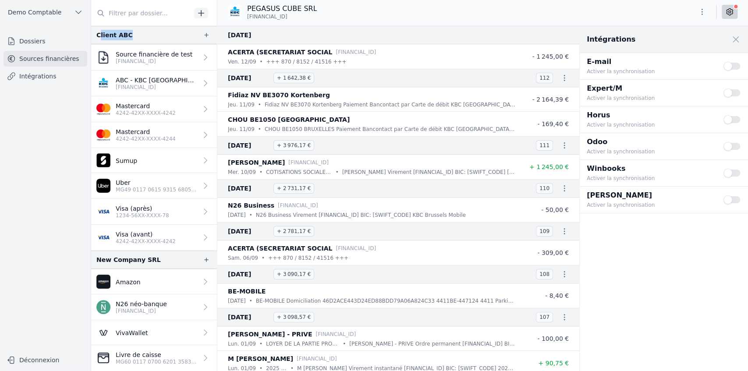
click at [732, 122] on button "Use setting" at bounding box center [732, 119] width 18 height 9
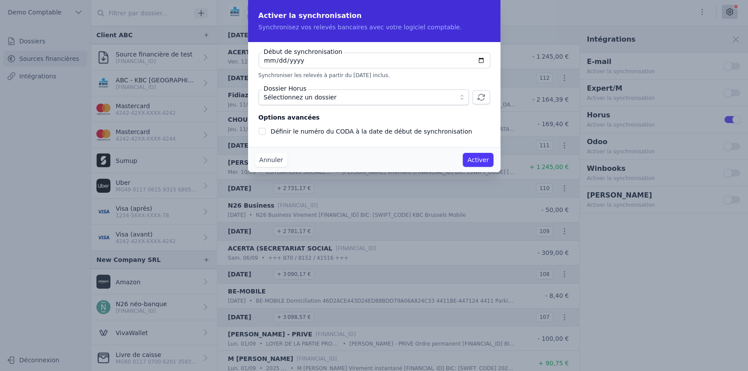
click at [482, 61] on input "[DATE]" at bounding box center [374, 61] width 232 height 16
type input "[DATE]"
checkbox input "false"
type input "[DATE]"
click at [351, 102] on span "Sélectionnez un dossier" at bounding box center [357, 97] width 187 height 11
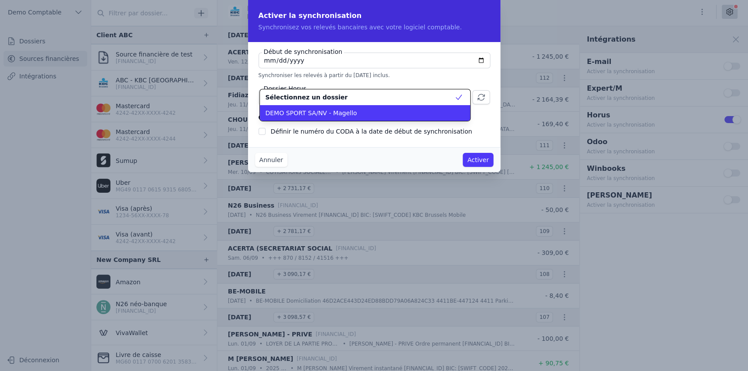
click at [343, 111] on span "DEMO SPORT SA/NV - Magello" at bounding box center [311, 113] width 92 height 9
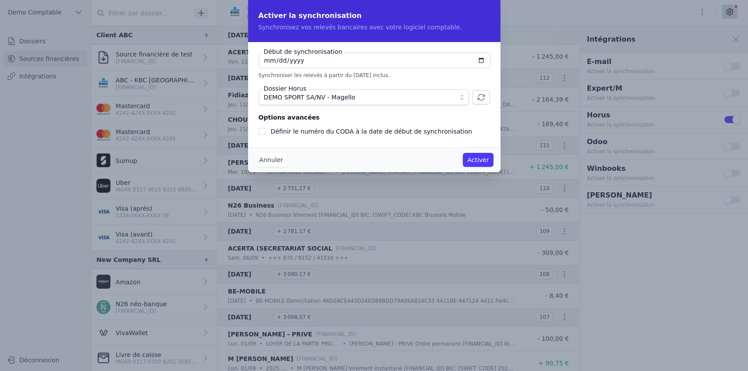
click at [300, 62] on input "[DATE]" at bounding box center [374, 61] width 232 height 16
click at [268, 163] on button "Annuler" at bounding box center [271, 160] width 32 height 14
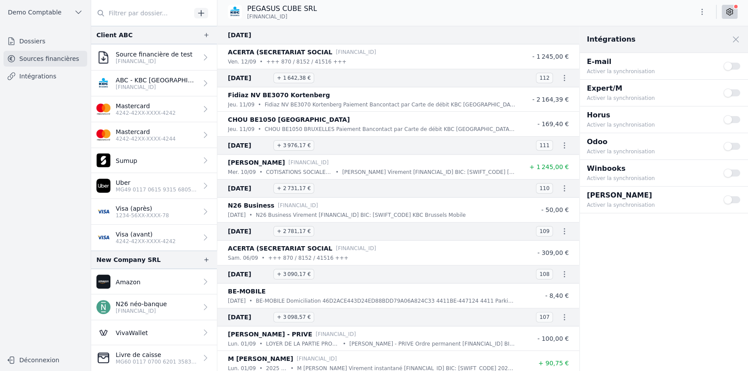
click at [25, 44] on link "Dossiers" at bounding box center [46, 41] width 84 height 16
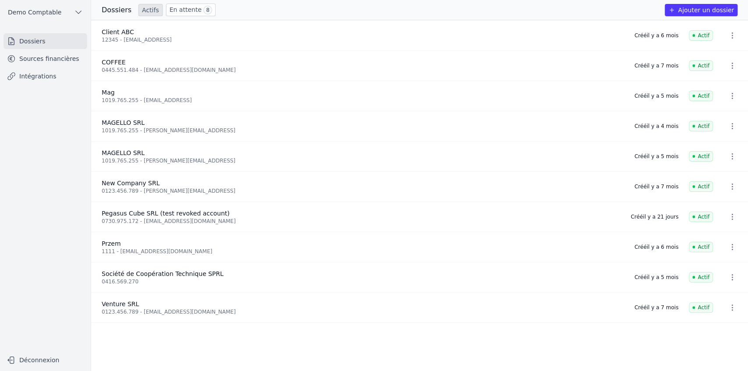
click at [696, 11] on button "Ajouter un dossier" at bounding box center [700, 10] width 73 height 12
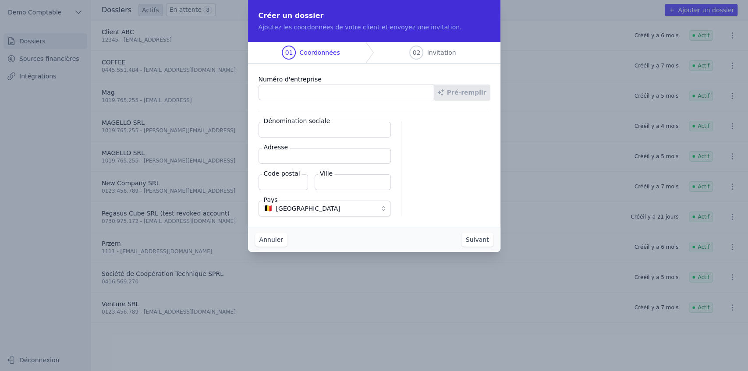
click at [270, 240] on button "Annuler" at bounding box center [271, 240] width 32 height 14
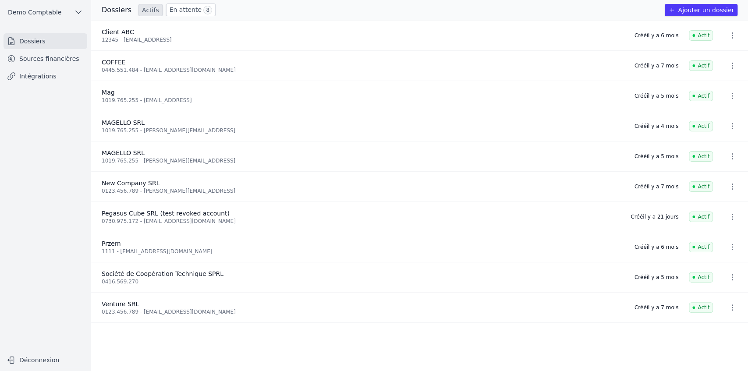
click at [175, 15] on link "En attente 8" at bounding box center [190, 10] width 49 height 13
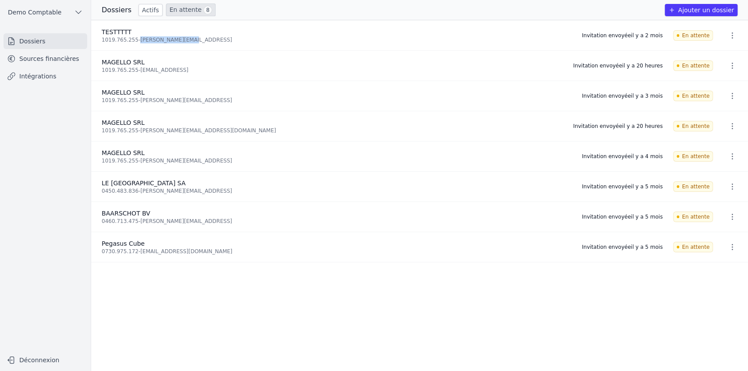
drag, startPoint x: 138, startPoint y: 40, endPoint x: 194, endPoint y: 43, distance: 56.6
click at [212, 40] on div "1019.765.255 - quentin@magello.ai" at bounding box center [336, 39] width 469 height 7
click at [732, 36] on icon "button" at bounding box center [731, 35] width 9 height 9
click at [375, 13] on div at bounding box center [374, 185] width 748 height 371
click at [182, 10] on link "En attente 8" at bounding box center [190, 10] width 49 height 13
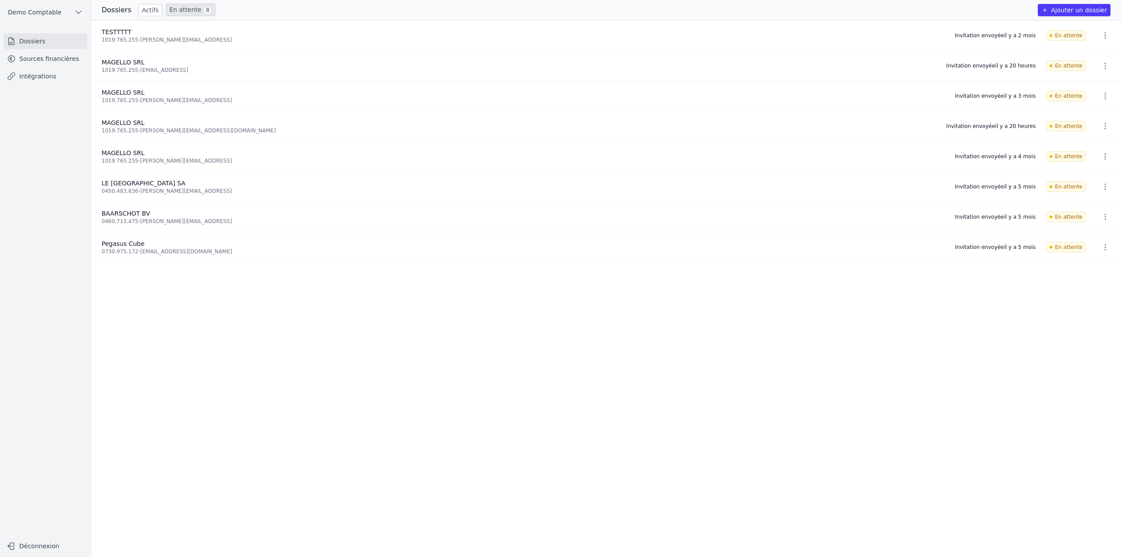
click at [321, 12] on div "Dossiers Actifs En attente 8 Ajouter un dossier" at bounding box center [606, 10] width 1030 height 13
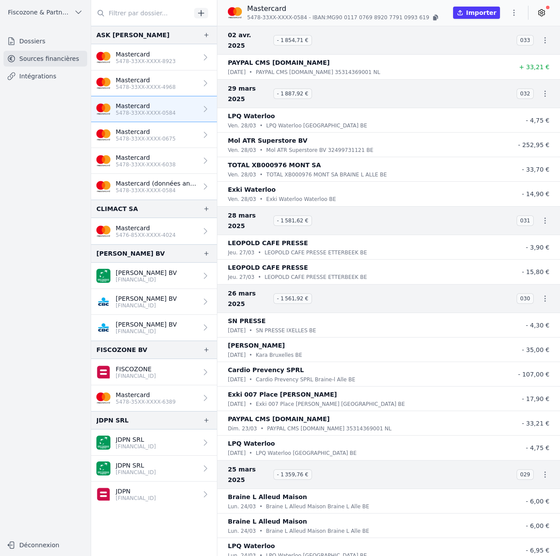
click at [516, 15] on icon "button" at bounding box center [513, 12] width 9 height 9
click at [494, 63] on button "Import CSV *" at bounding box center [492, 64] width 63 height 16
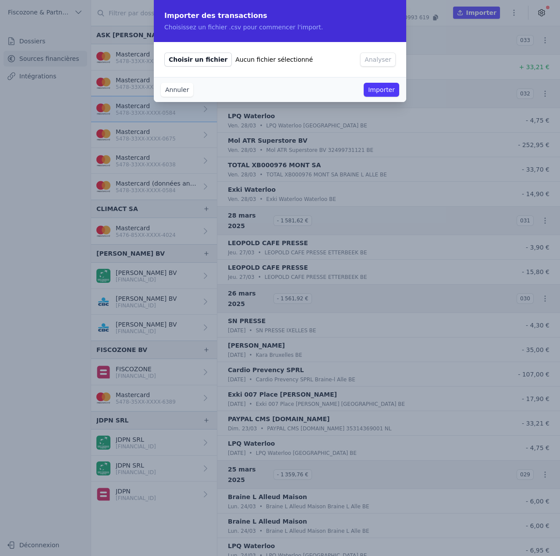
click at [194, 65] on span "Choisir un fichier" at bounding box center [197, 60] width 67 height 14
click at [164, 53] on input "Choisir un fichier Aucun fichier sélectionné" at bounding box center [164, 52] width 0 height 0
type input "C:\fakepath\import transaction.csv"
click at [373, 56] on button "Analyser" at bounding box center [377, 60] width 35 height 14
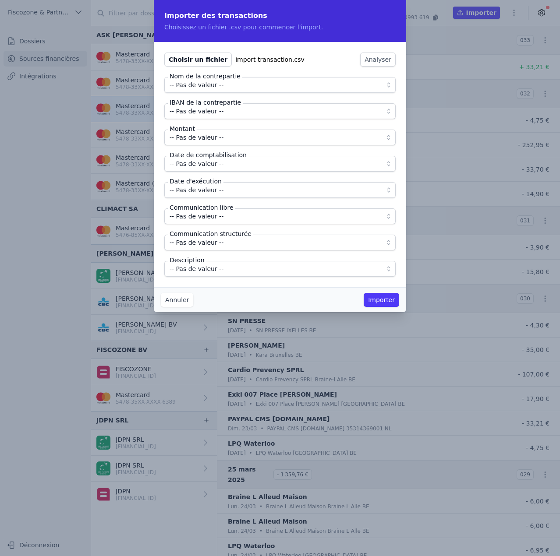
click at [239, 84] on span "-- Pas de valeur --" at bounding box center [273, 85] width 208 height 11
click at [233, 137] on span "-- Pas de valeur --" at bounding box center [273, 137] width 208 height 11
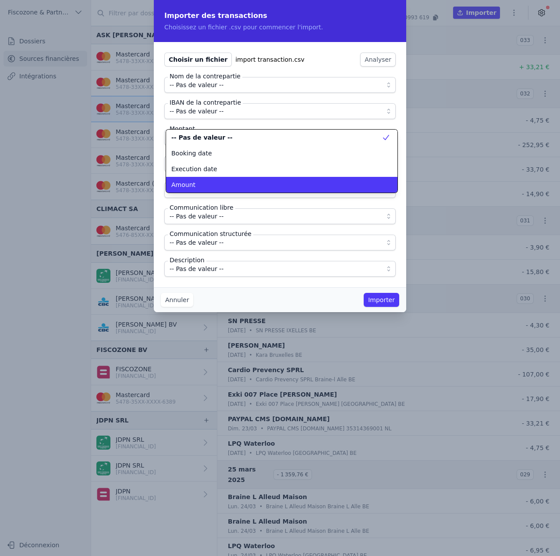
click at [218, 182] on div "Amount" at bounding box center [276, 184] width 210 height 9
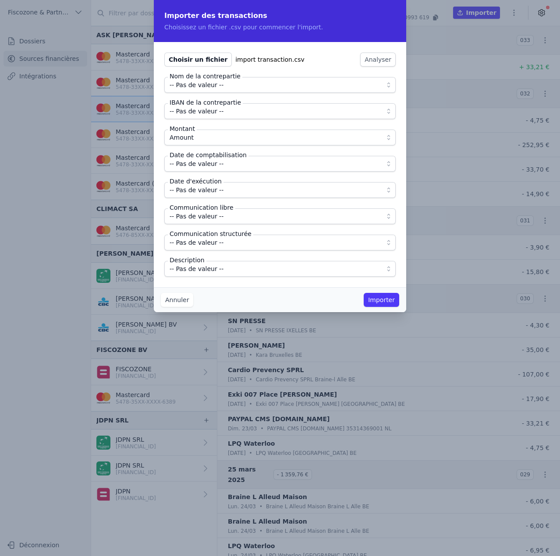
click at [217, 169] on button "-- Pas de valeur --" at bounding box center [279, 164] width 231 height 16
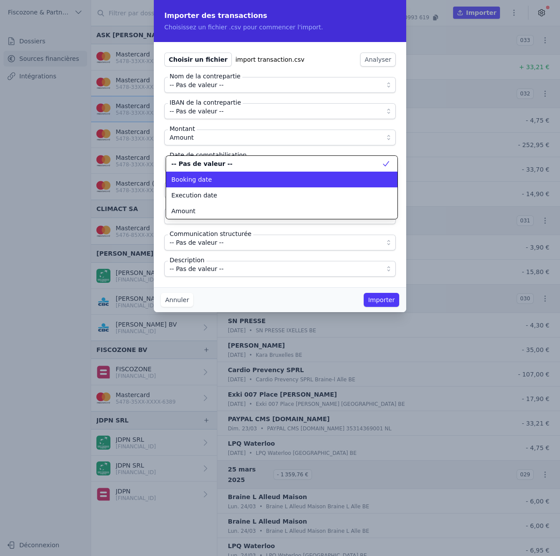
click at [218, 182] on div "Booking date" at bounding box center [276, 179] width 210 height 9
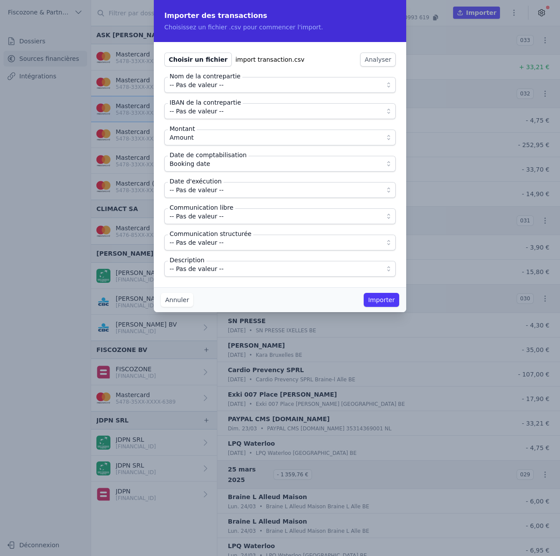
click at [216, 186] on span "-- Pas de valeur --" at bounding box center [196, 190] width 54 height 11
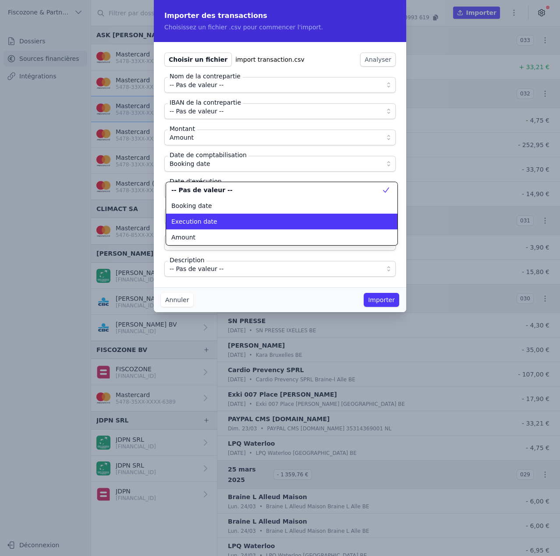
click at [216, 218] on div "Execution date" at bounding box center [276, 221] width 210 height 9
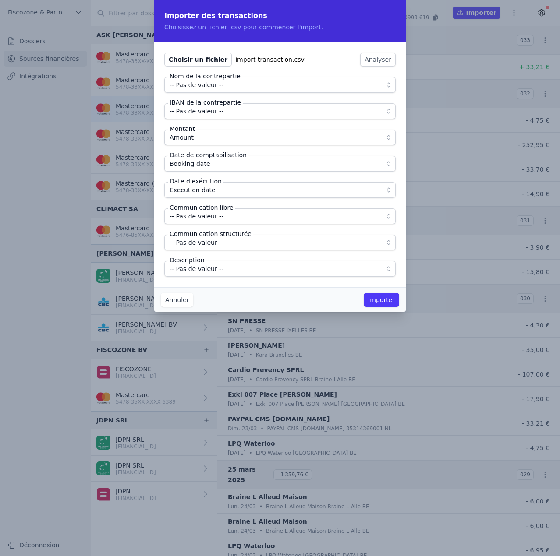
click at [215, 214] on span "-- Pas de valeur --" at bounding box center [196, 216] width 54 height 11
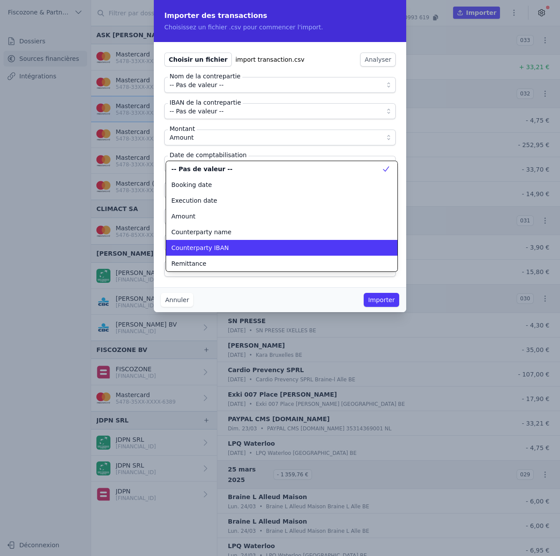
click at [203, 260] on div "Remittance" at bounding box center [276, 263] width 210 height 9
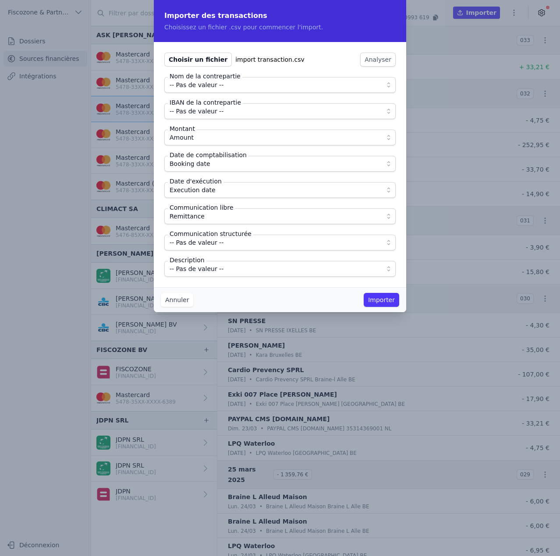
click at [205, 267] on span "-- Pas de valeur --" at bounding box center [196, 269] width 54 height 11
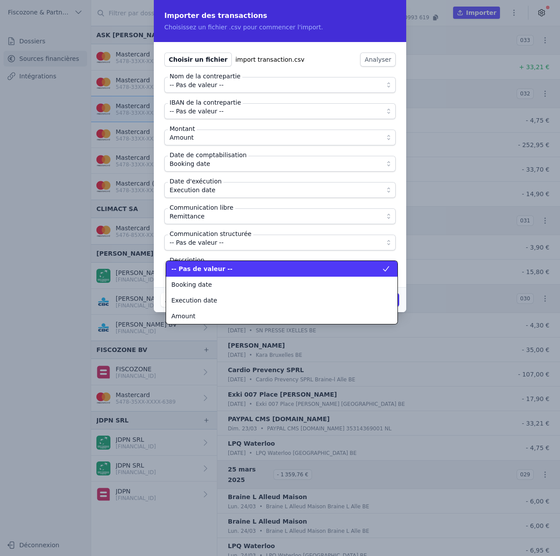
scroll to position [32, 0]
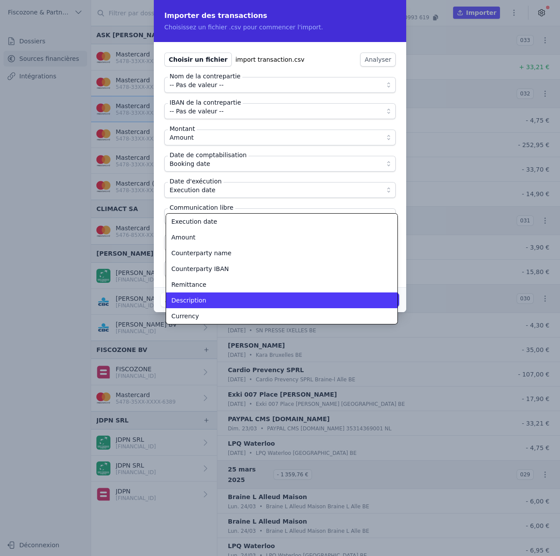
click at [195, 295] on li "Description" at bounding box center [281, 301] width 231 height 16
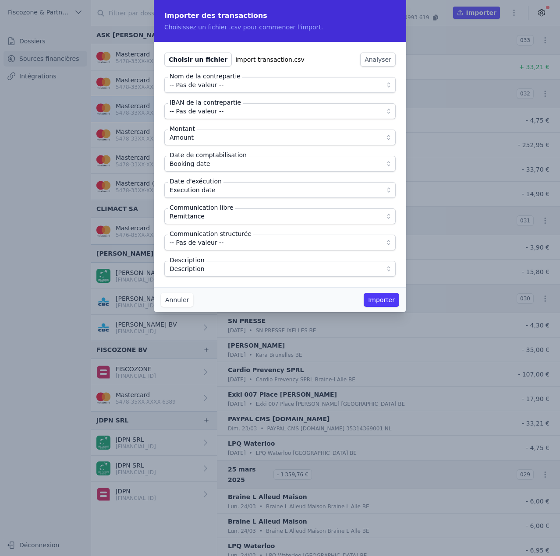
click at [385, 303] on button "Importer" at bounding box center [380, 300] width 35 height 14
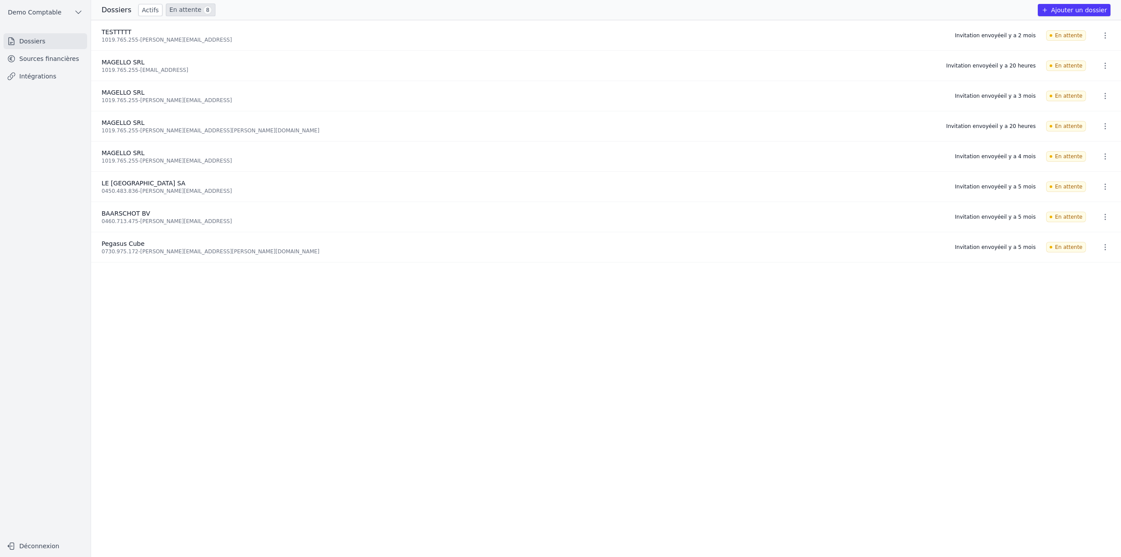
click at [42, 62] on link "Sources financières" at bounding box center [46, 59] width 84 height 16
